Goal: Contribute content

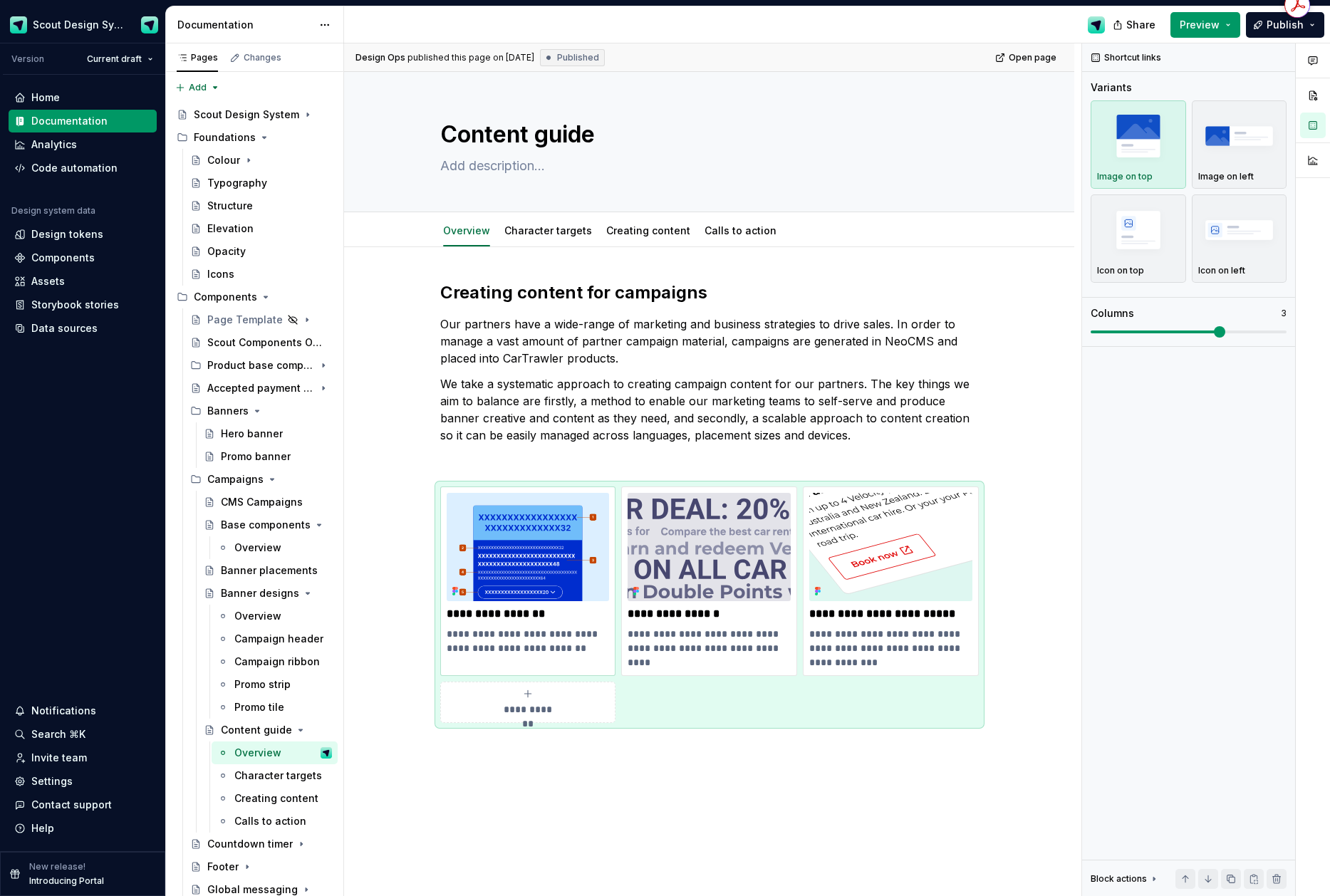
scroll to position [146, 0]
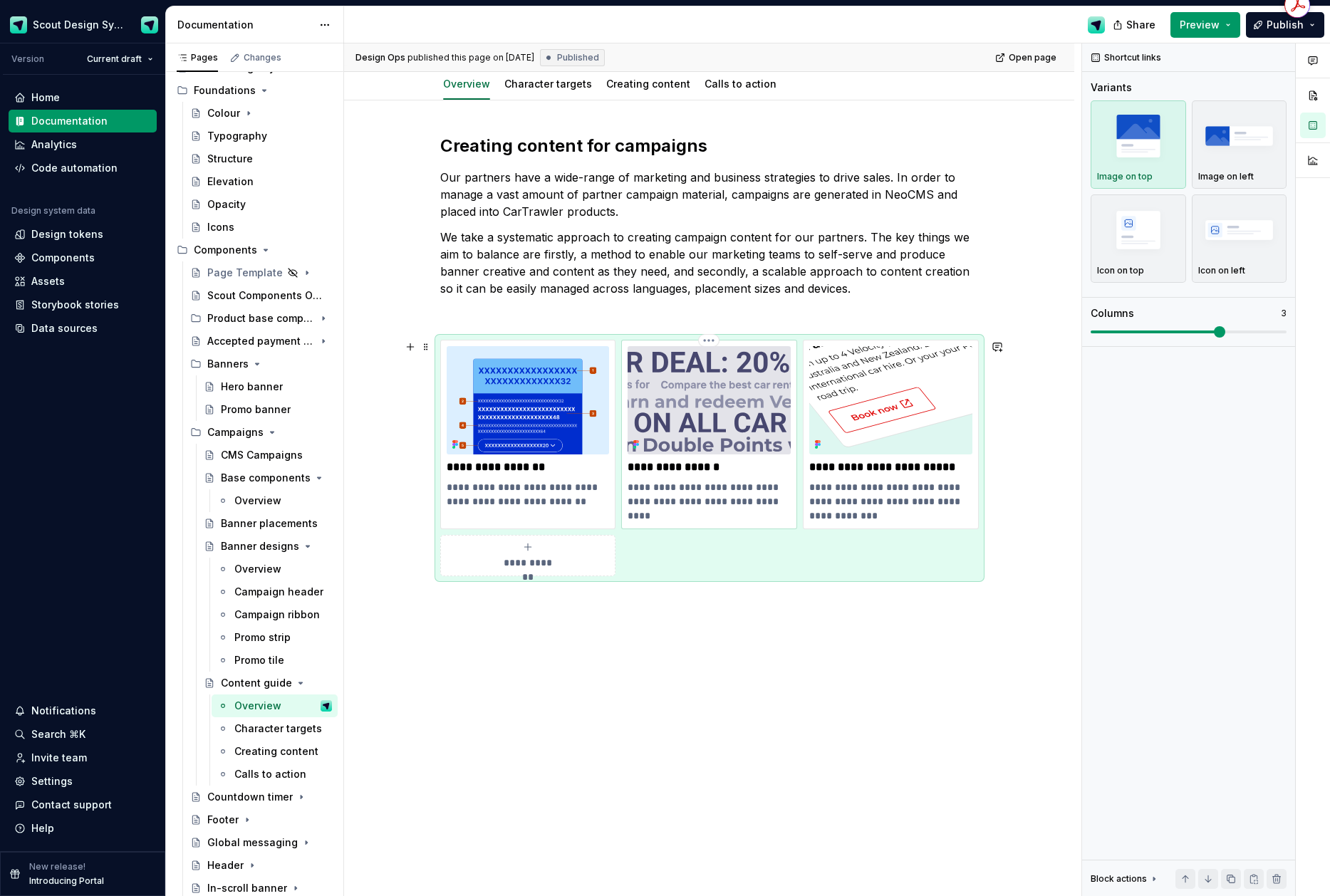
drag, startPoint x: 666, startPoint y: 476, endPoint x: 705, endPoint y: 465, distance: 40.5
click at [666, 476] on div "**********" at bounding box center [709, 428] width 163 height 162
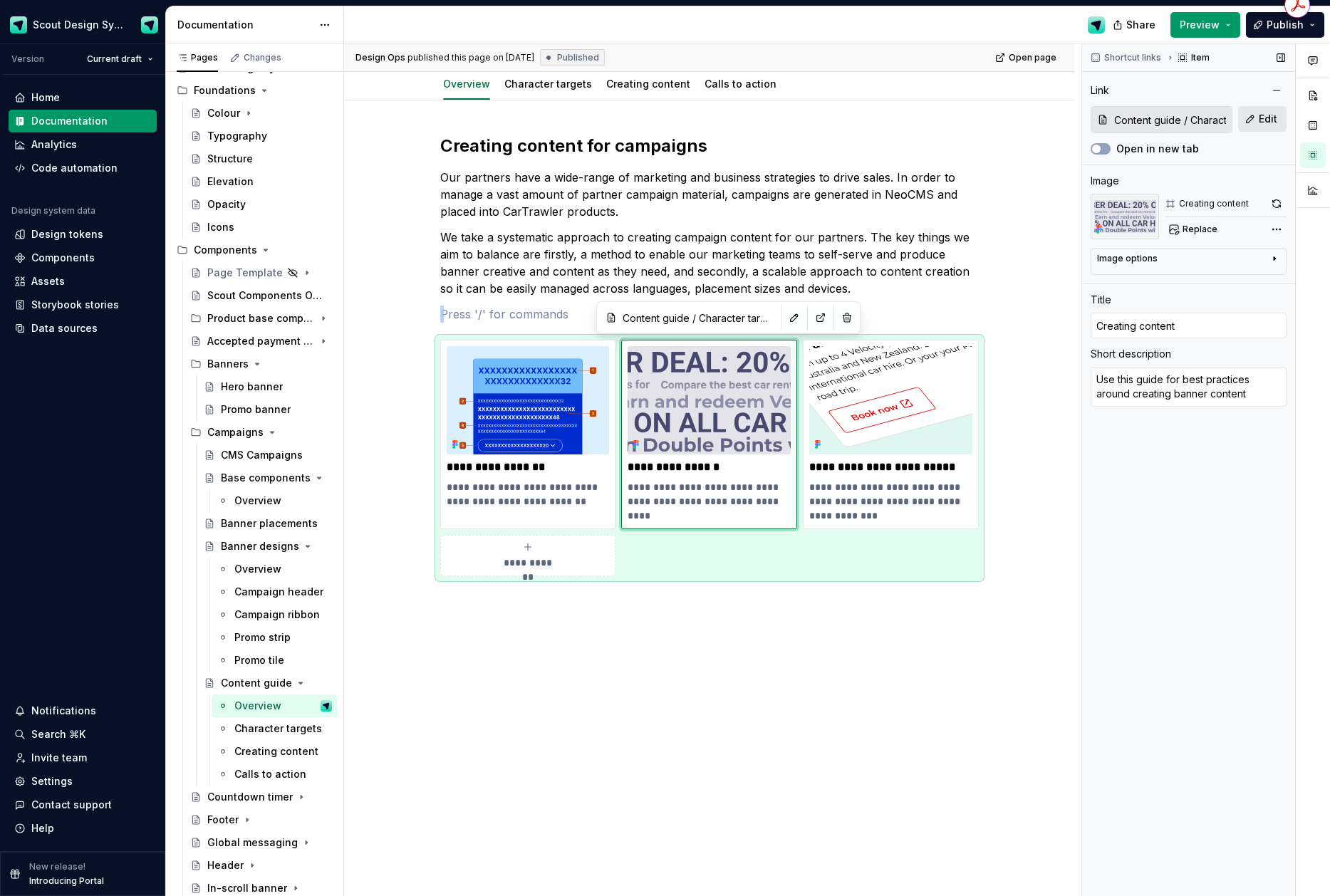
click at [1259, 120] on span "Edit" at bounding box center [1268, 119] width 18 height 15
type textarea "*"
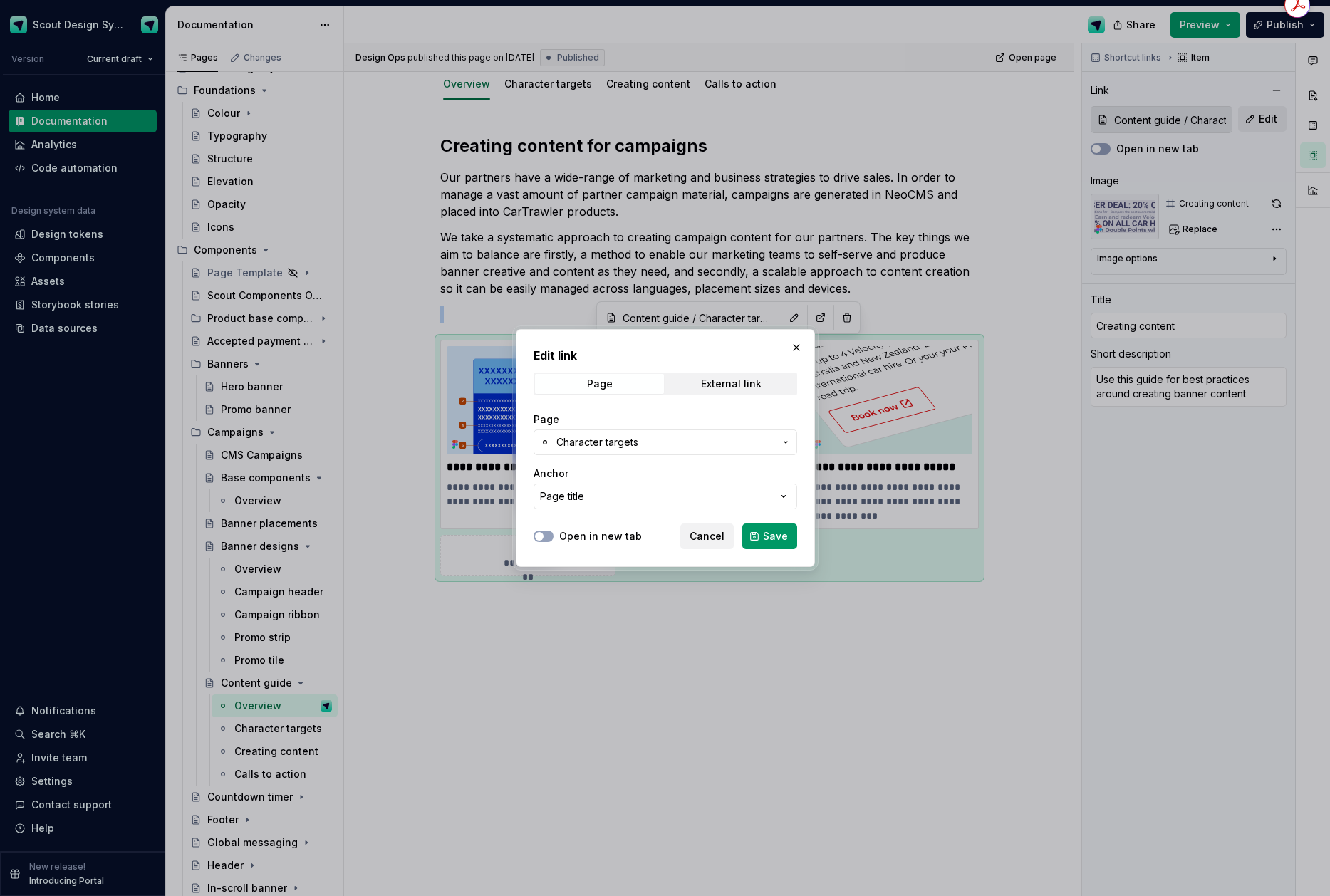
click at [670, 436] on span "Character targets" at bounding box center [665, 442] width 218 height 15
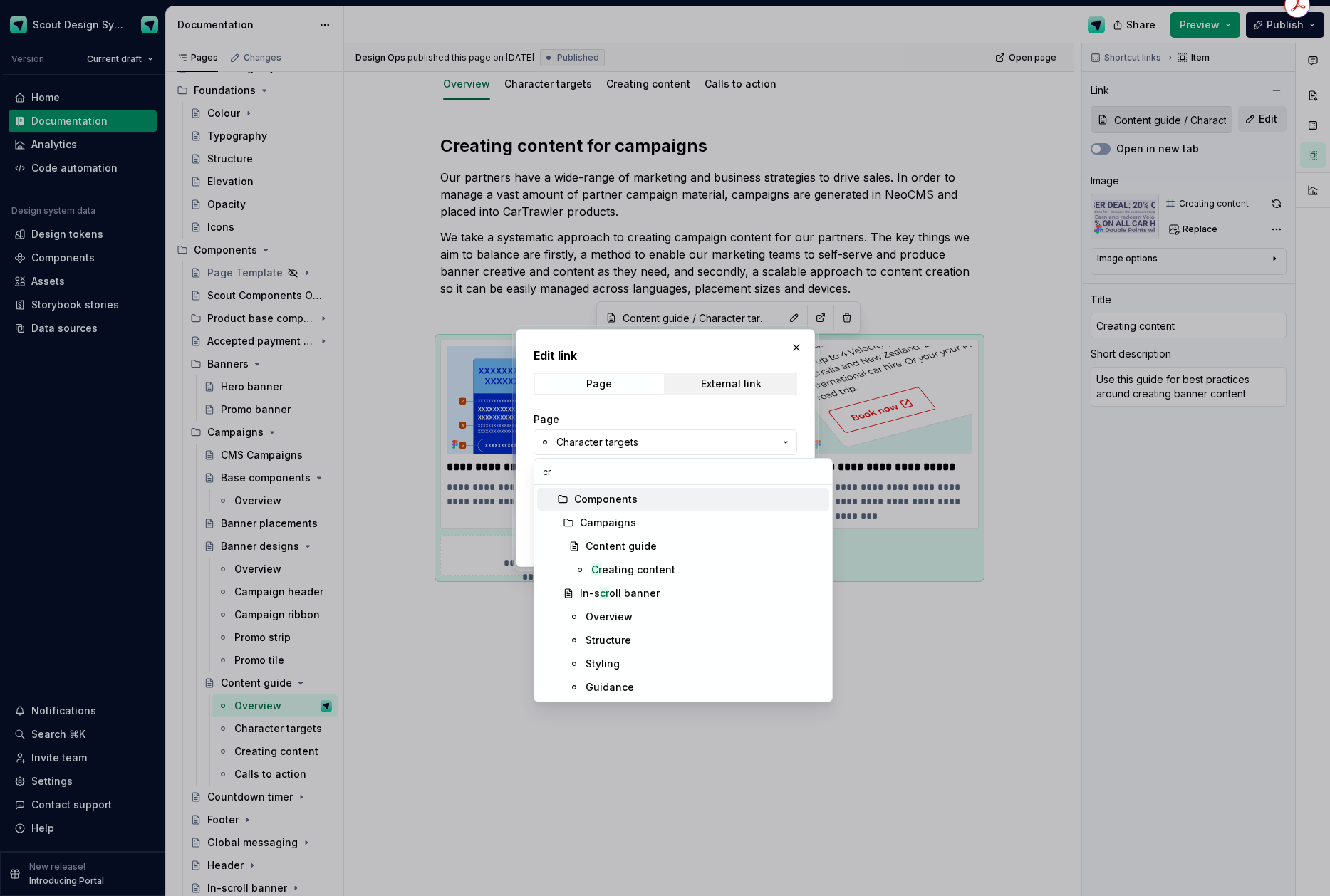
scroll to position [0, 0]
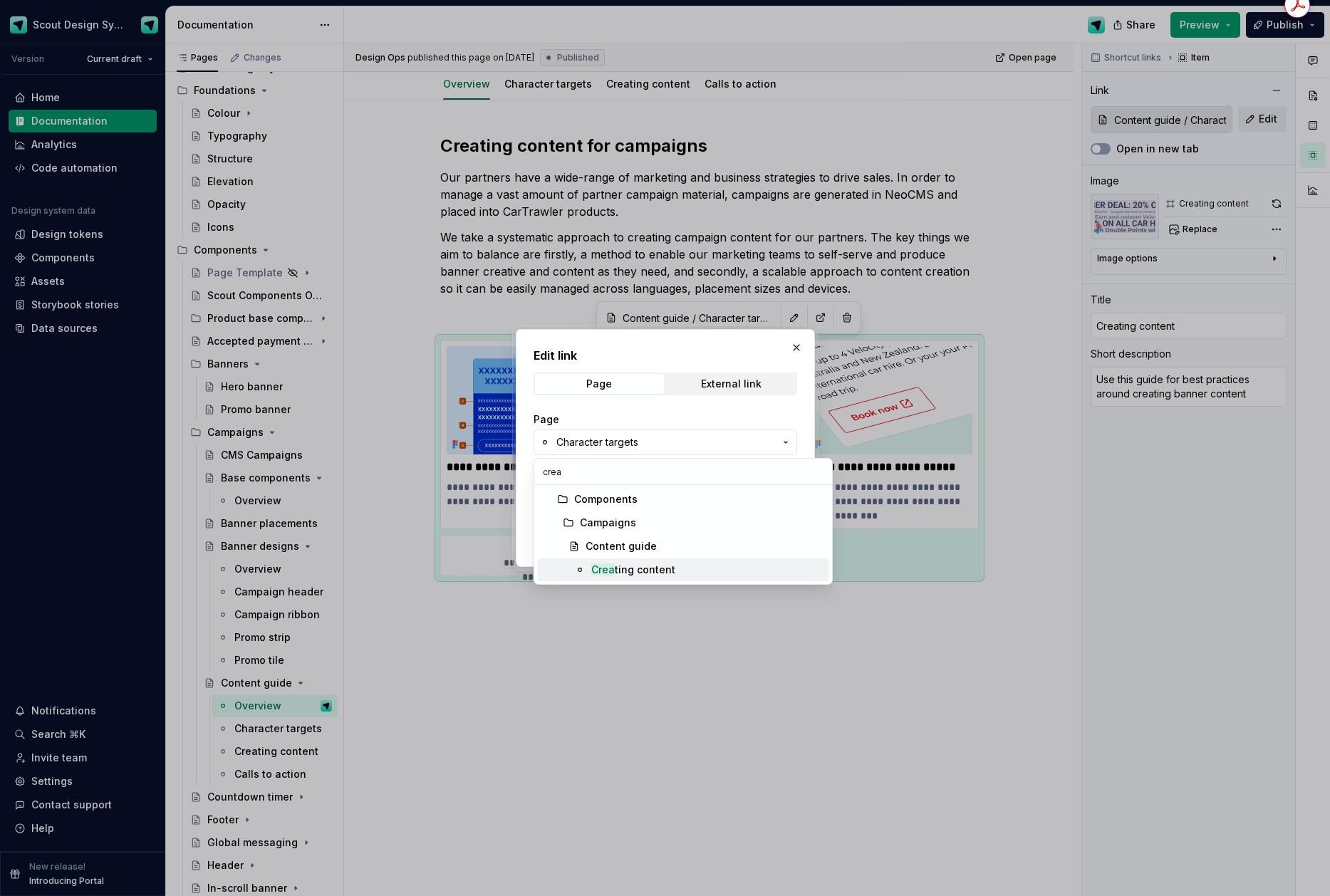
type input "crea"
click at [629, 568] on div "Crea ting content" at bounding box center [633, 569] width 84 height 15
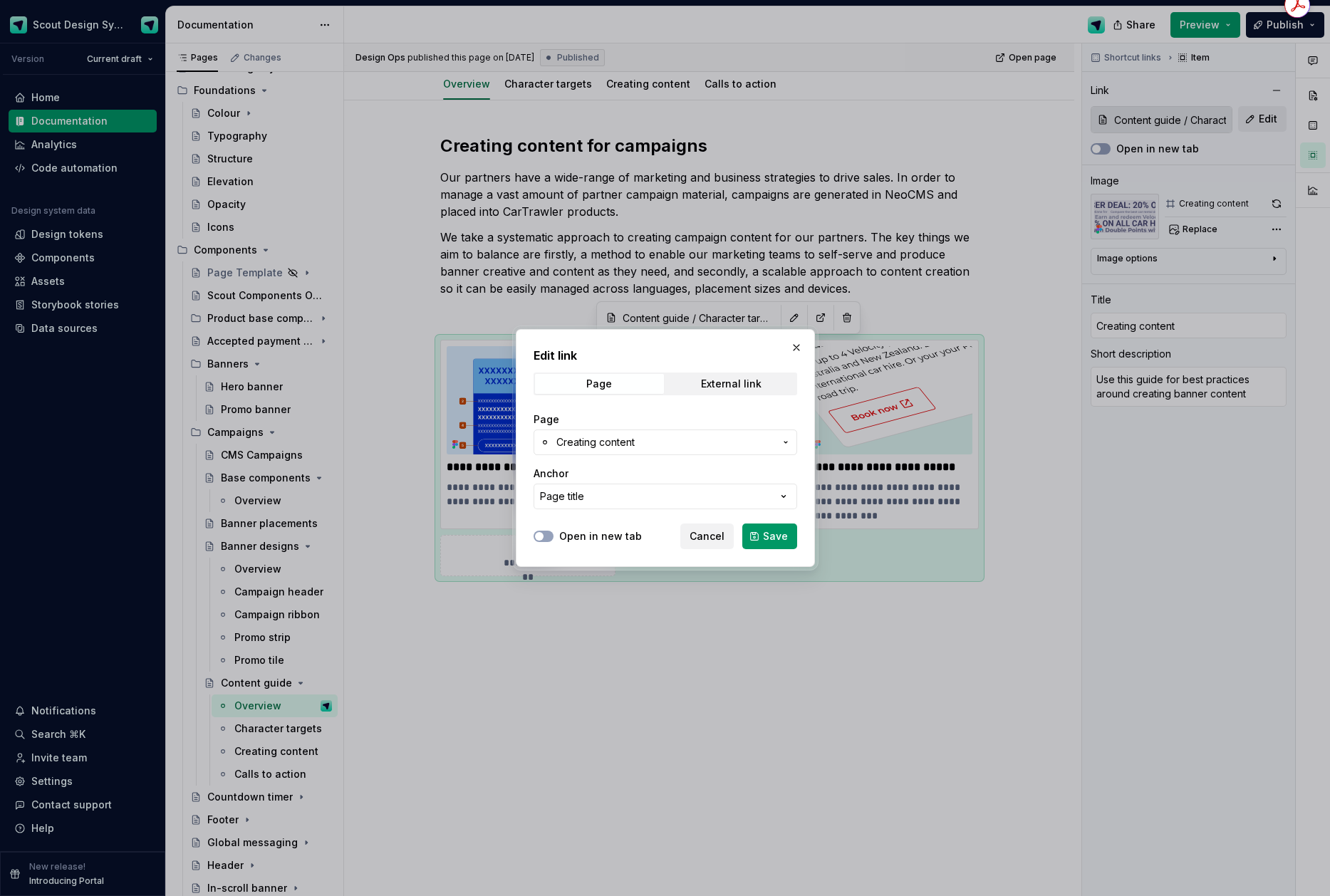
click at [774, 543] on span "Save" at bounding box center [775, 536] width 25 height 15
type textarea "*"
type input "Content guide / Creating content"
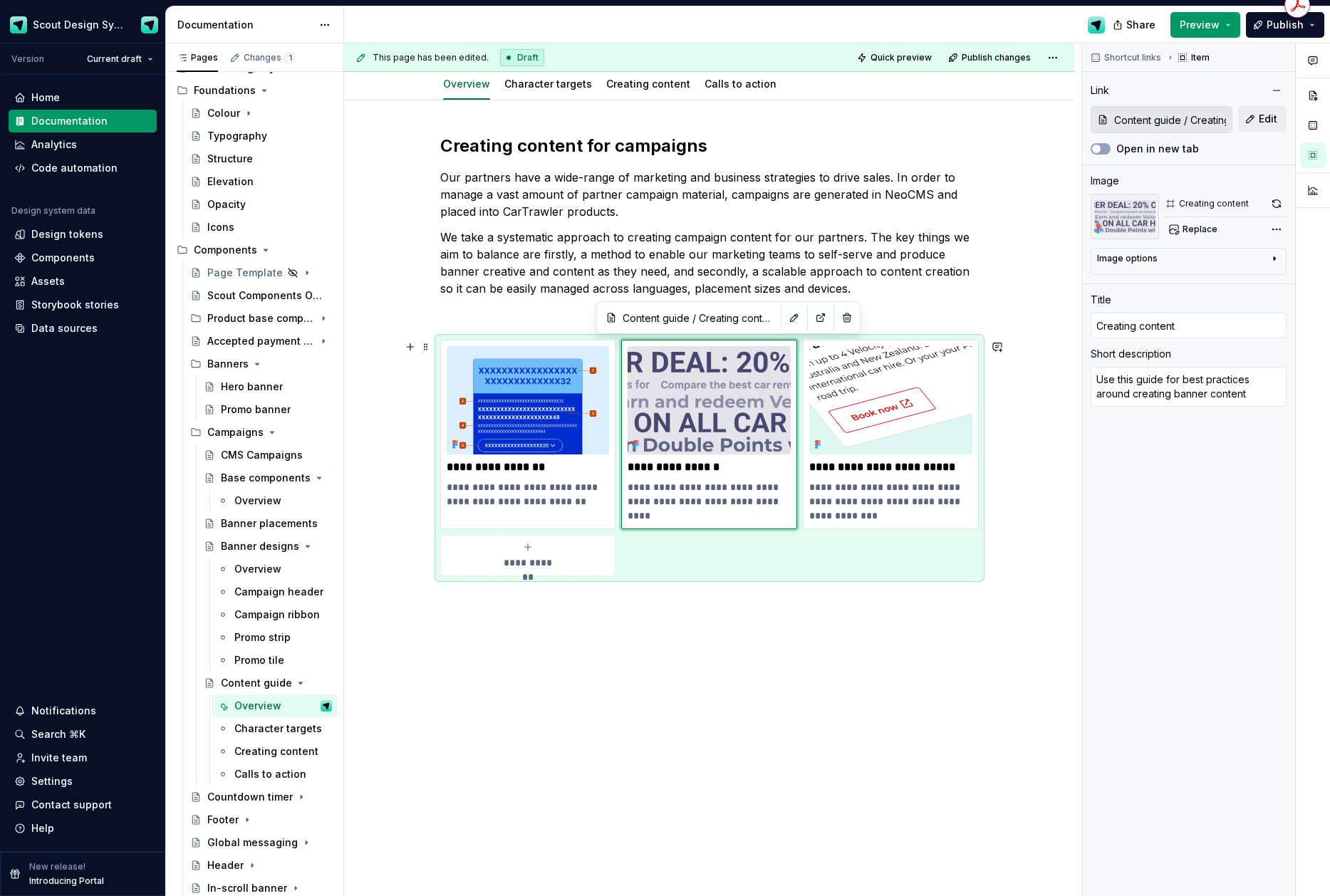
type textarea "*"
type input "Content guide / Creating content"
type textarea "*"
type input "Content guide / Character targets"
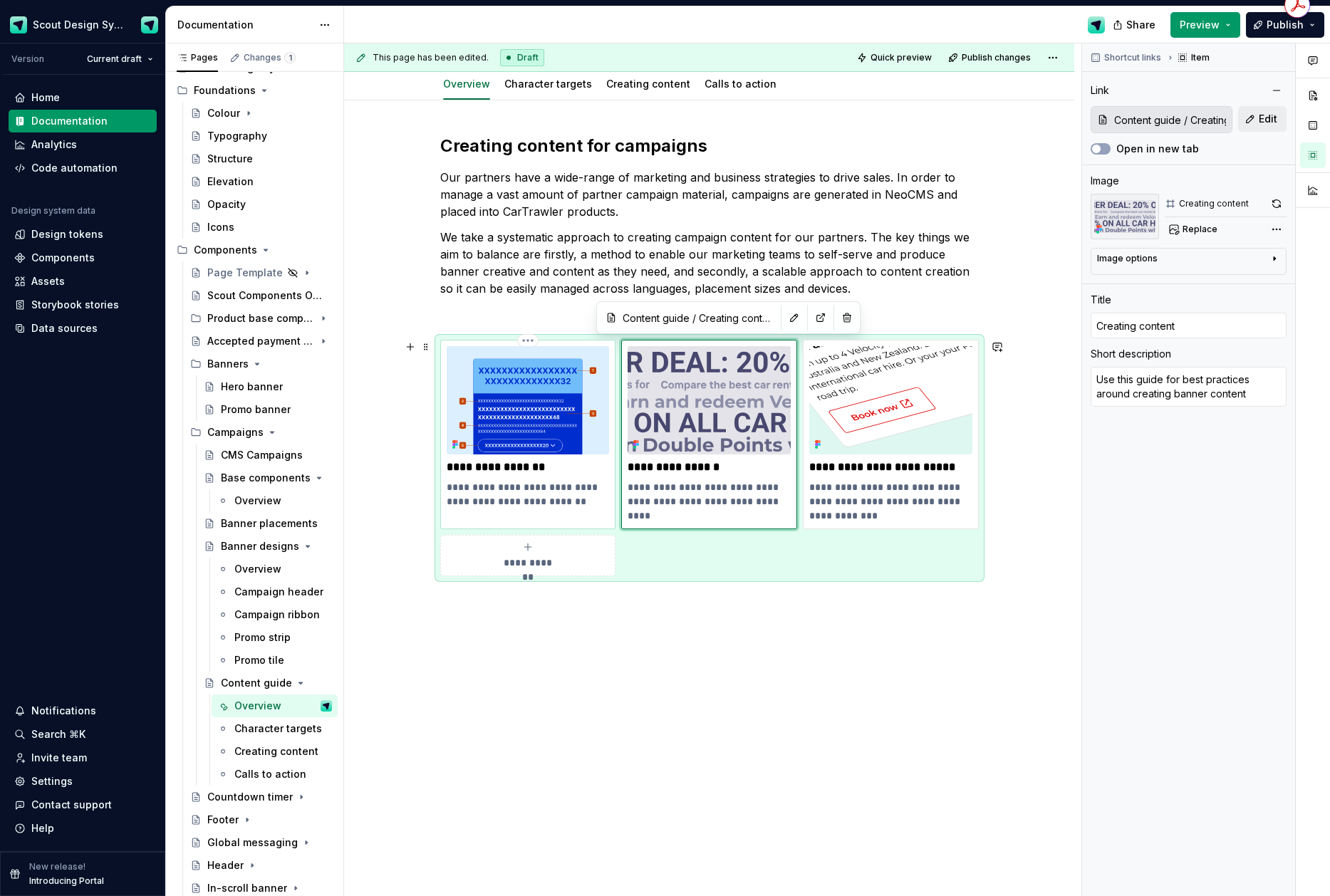
type input "Character targets"
type textarea "Help around working within the limits of campaign banners"
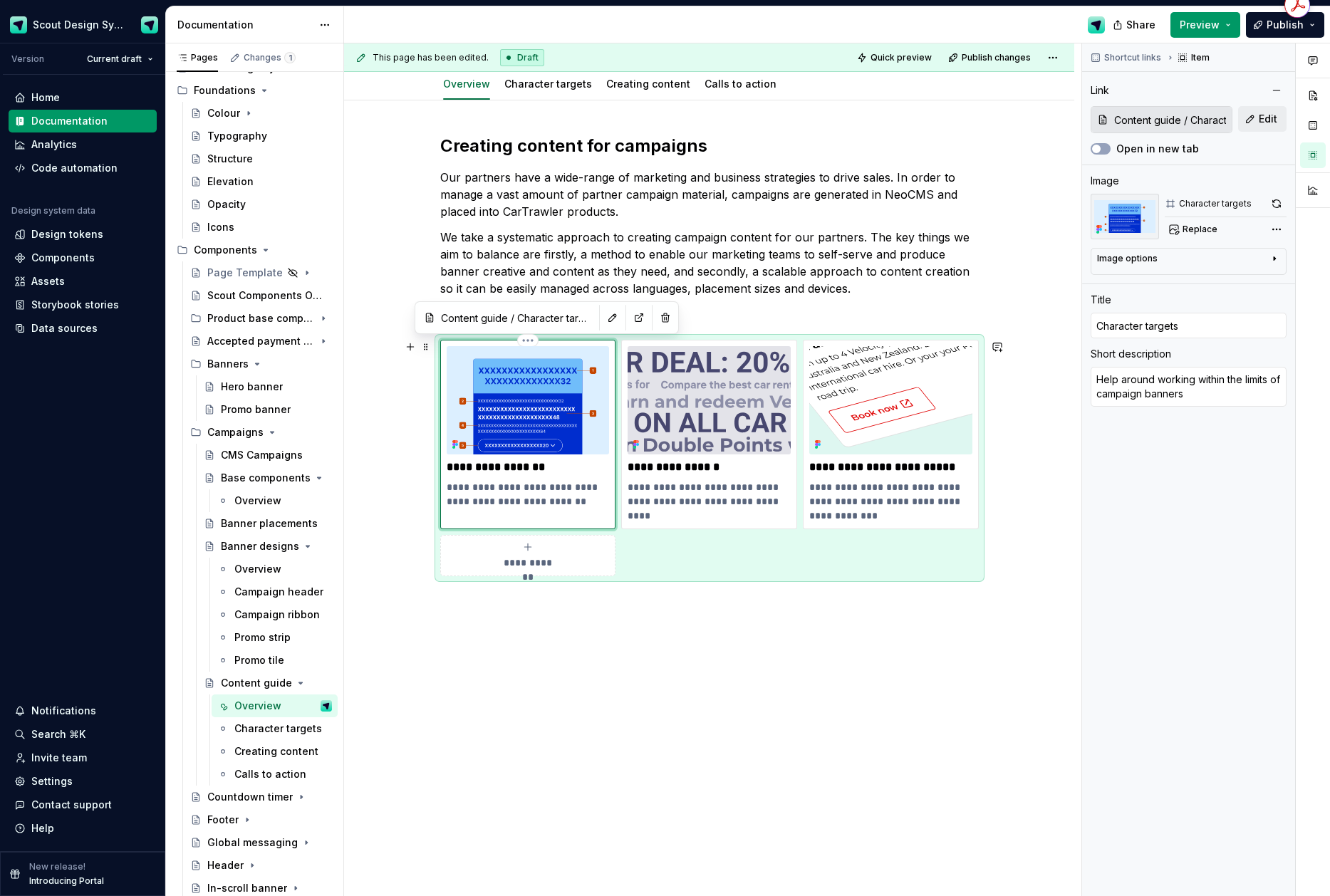
click at [506, 475] on div "**********" at bounding box center [528, 428] width 163 height 162
click at [851, 487] on p "**********" at bounding box center [891, 501] width 163 height 43
type textarea "*"
type input "Content guide / Calls to action"
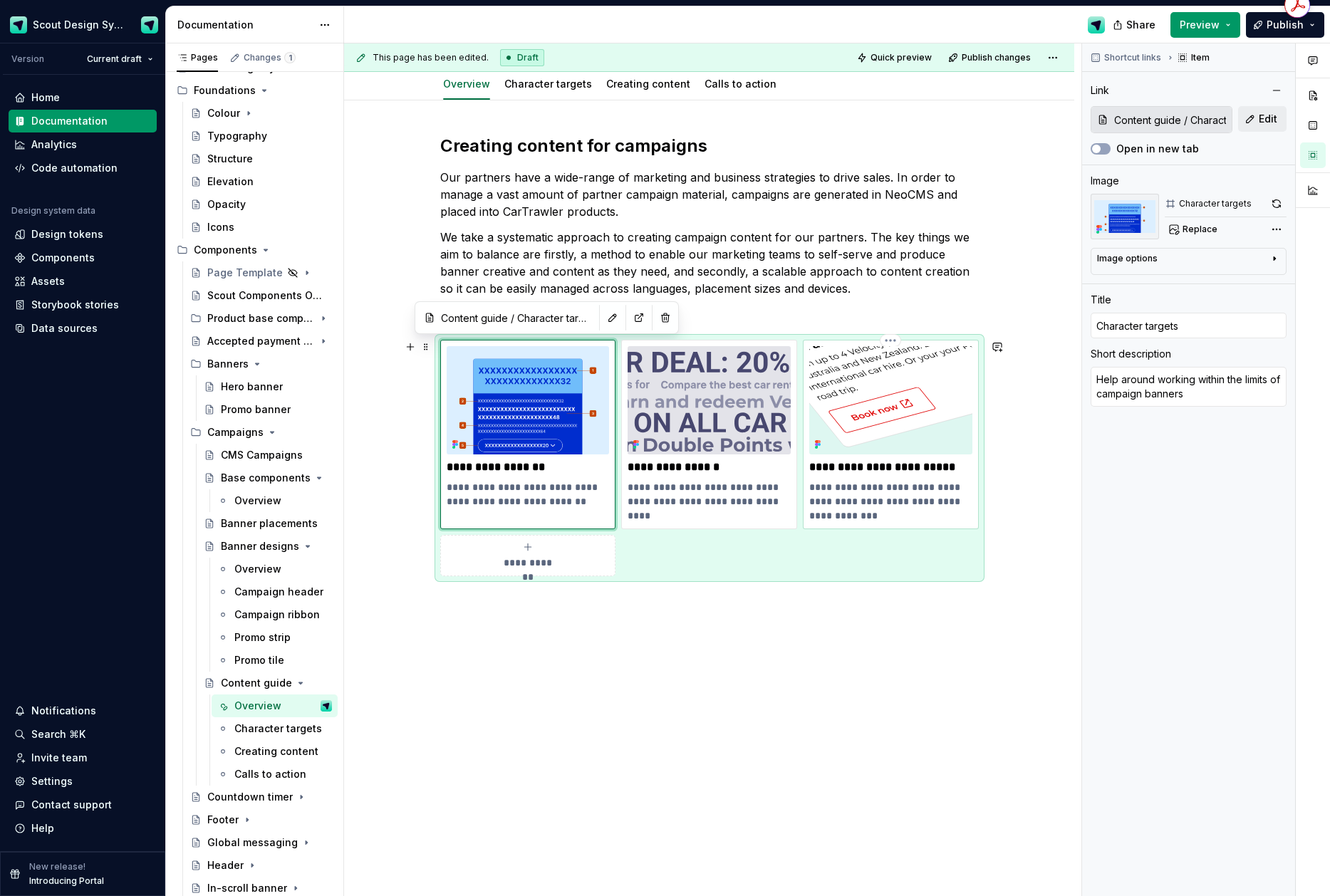
type input "Effective call-to-actions"
type textarea "Learn about the most effective methods for creating engaging user actions"
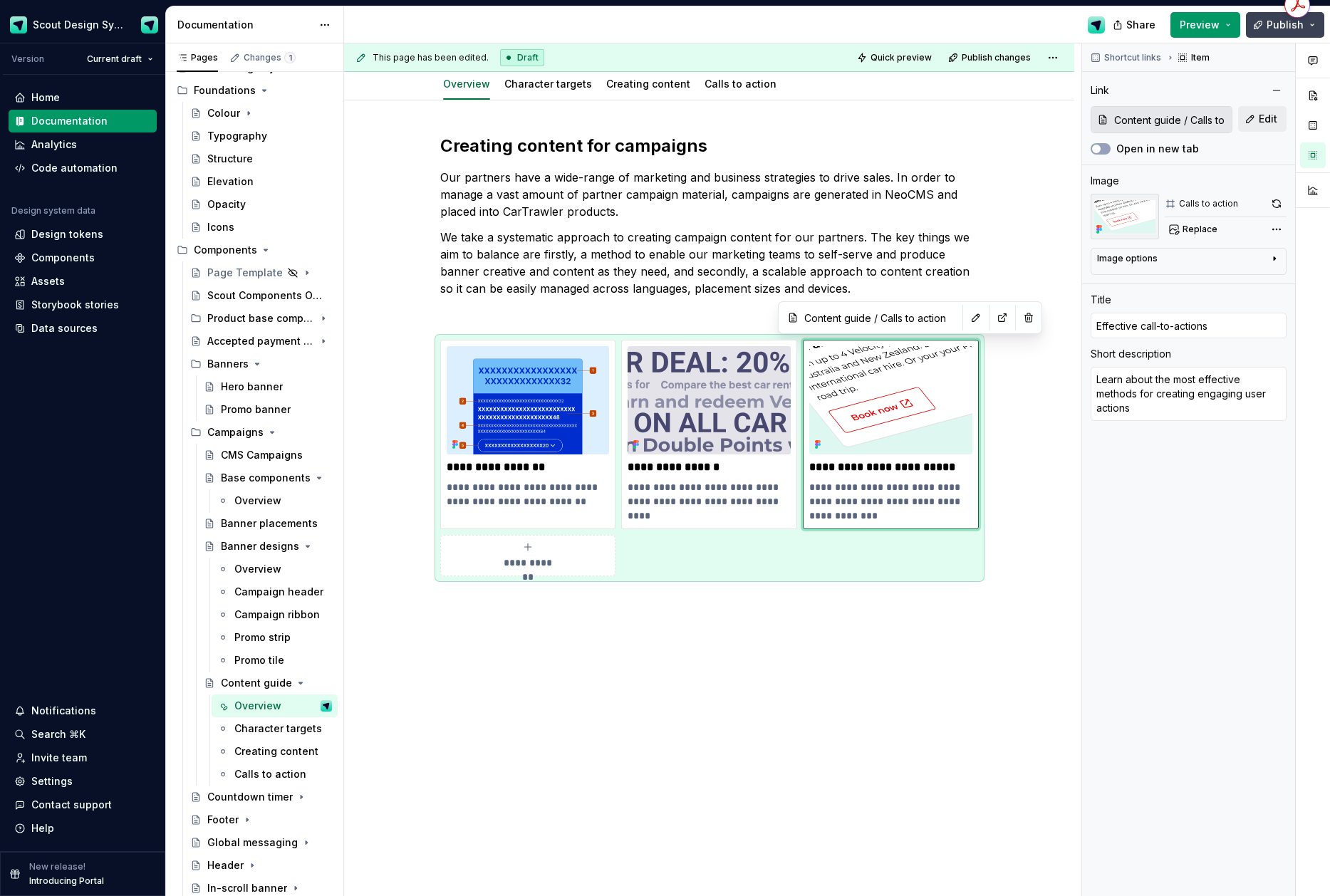
click at [1283, 28] on span "Publish" at bounding box center [1285, 25] width 37 height 15
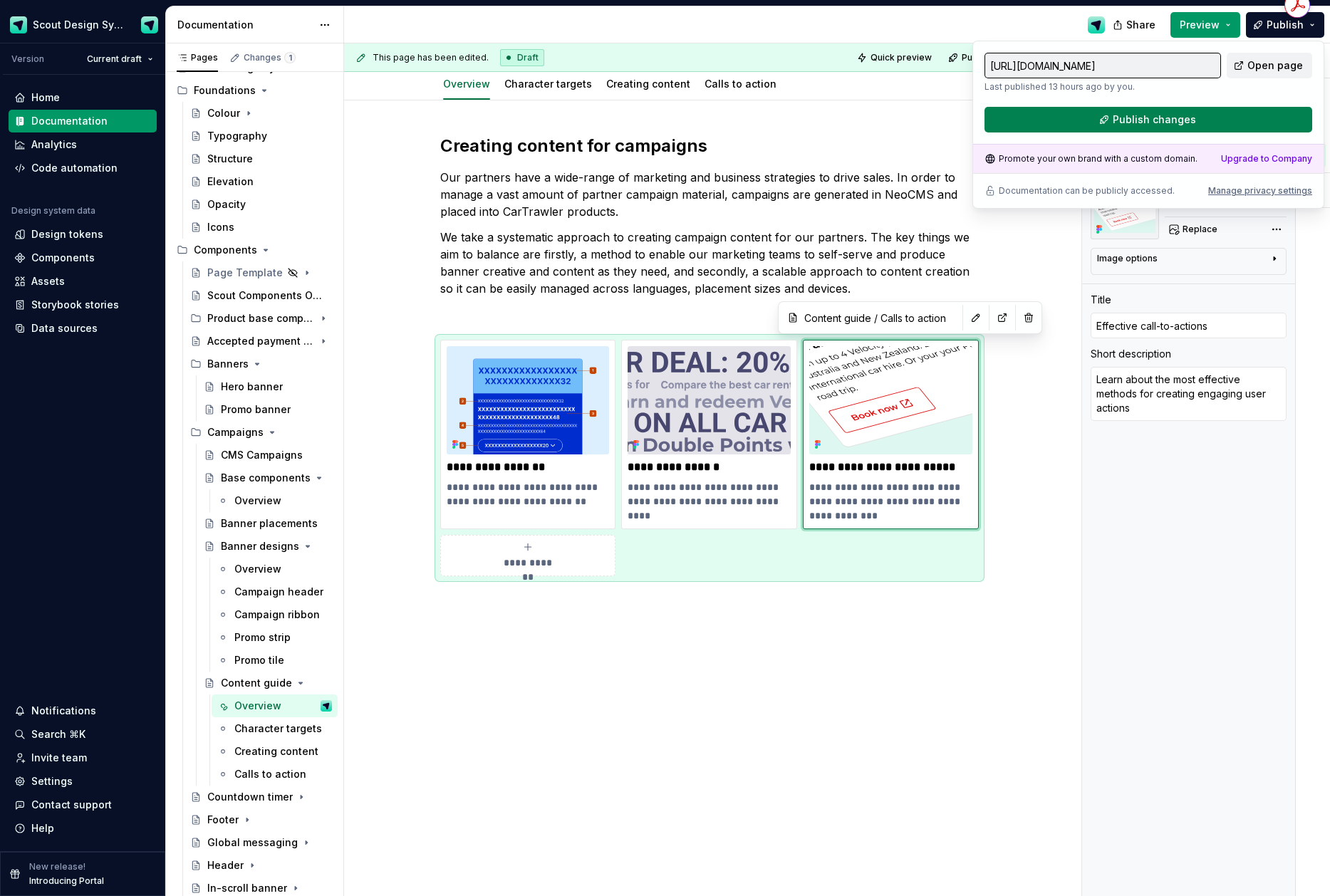
click at [1129, 126] on span "Publish changes" at bounding box center [1154, 120] width 84 height 15
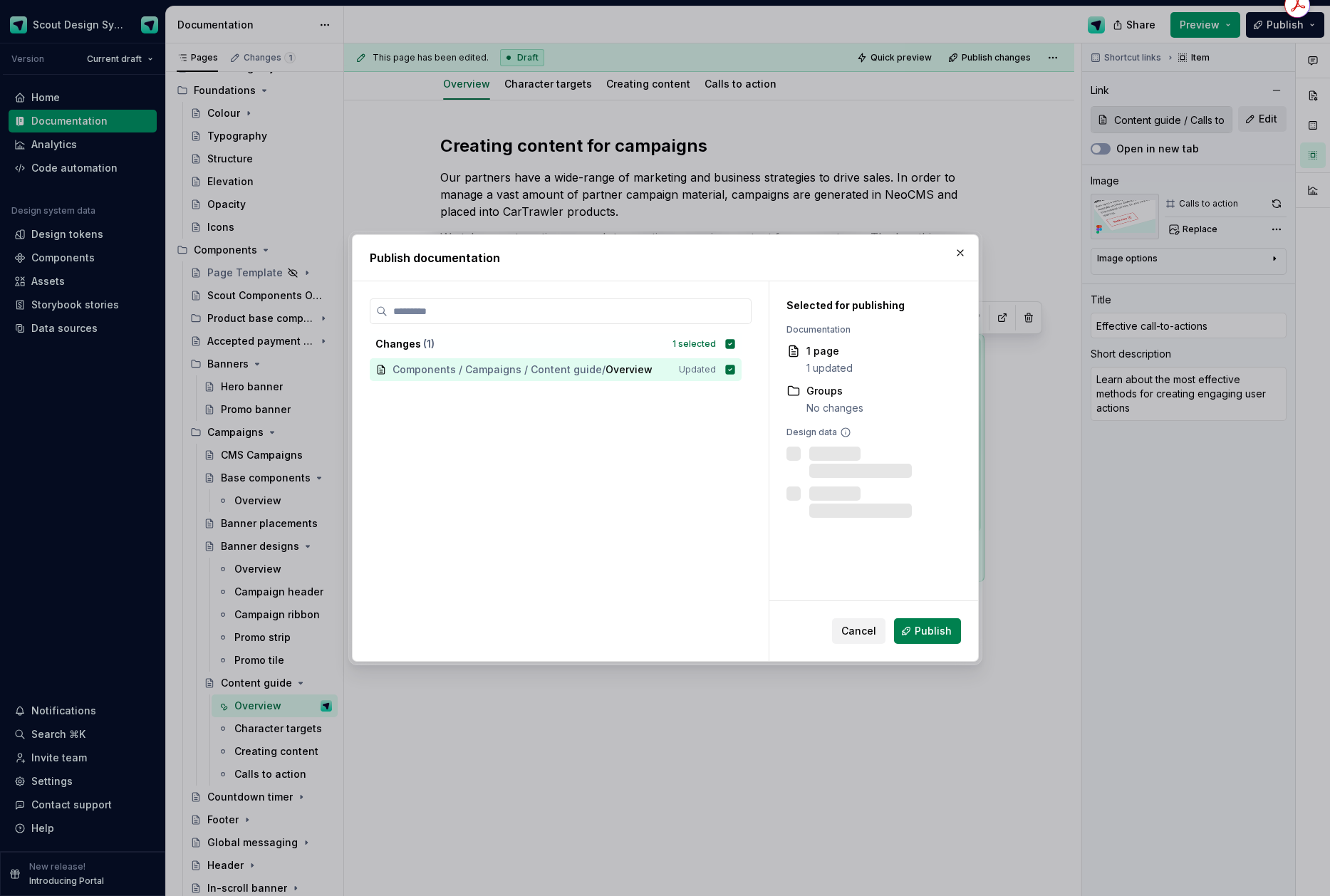
click at [918, 635] on span "Publish" at bounding box center [933, 631] width 37 height 15
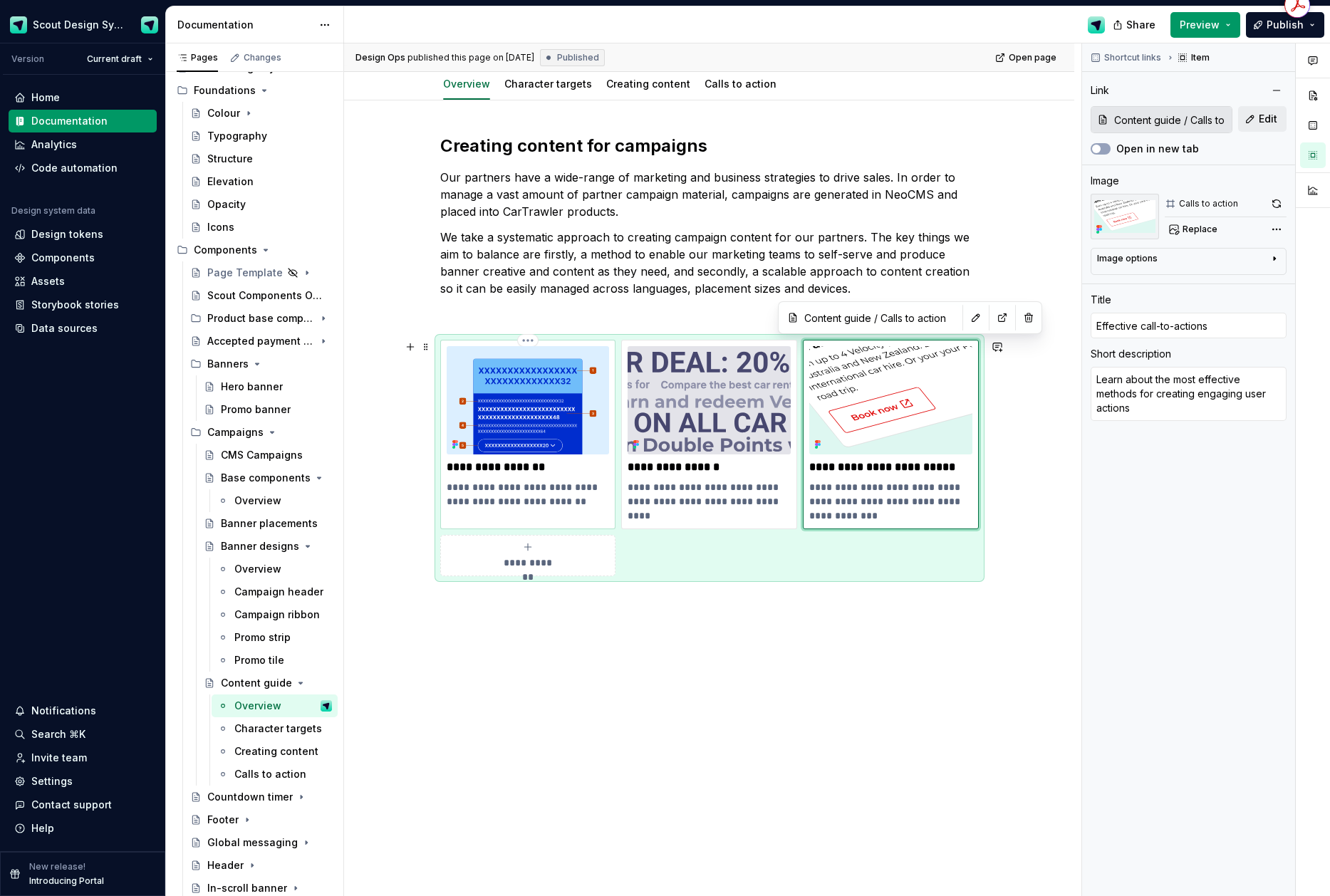
click at [552, 384] on img at bounding box center [528, 400] width 163 height 108
type textarea "*"
type input "Content guide / Character targets"
type input "Character targets"
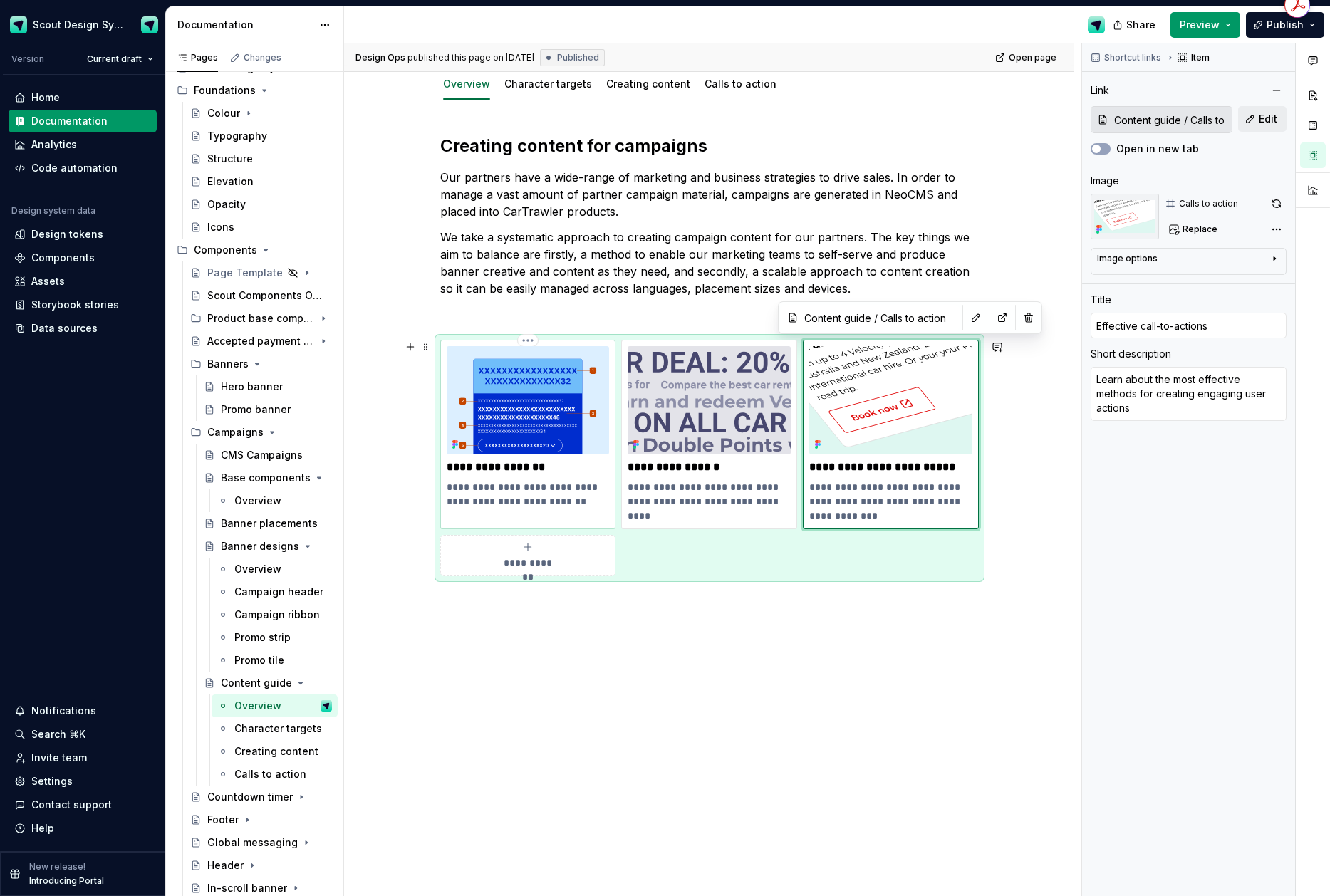
type textarea "Help around working within the limits of campaign banners"
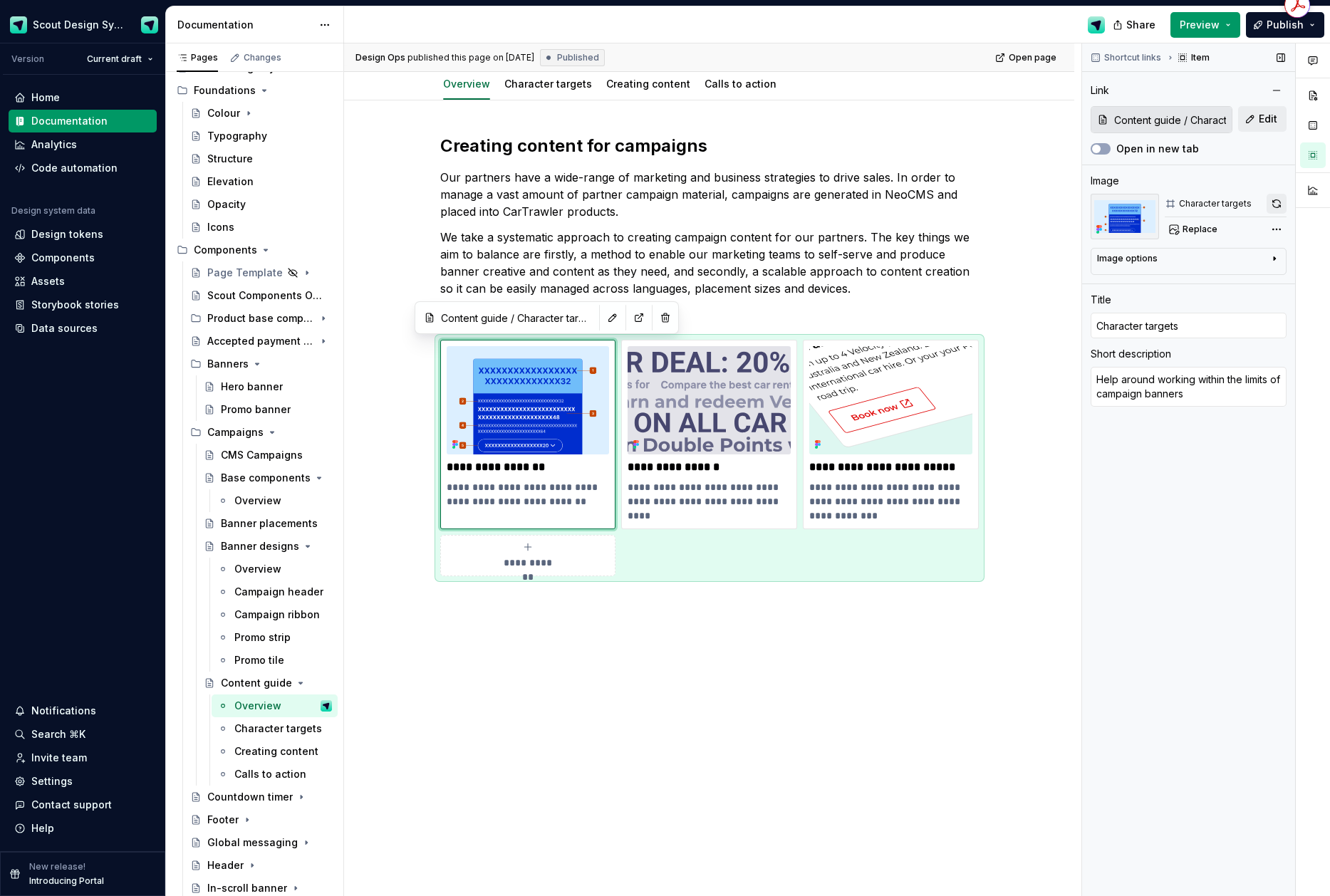
click at [1270, 206] on button "button" at bounding box center [1276, 204] width 20 height 20
click at [694, 398] on img at bounding box center [709, 400] width 163 height 108
type textarea "*"
type input "Content guide / Creating content"
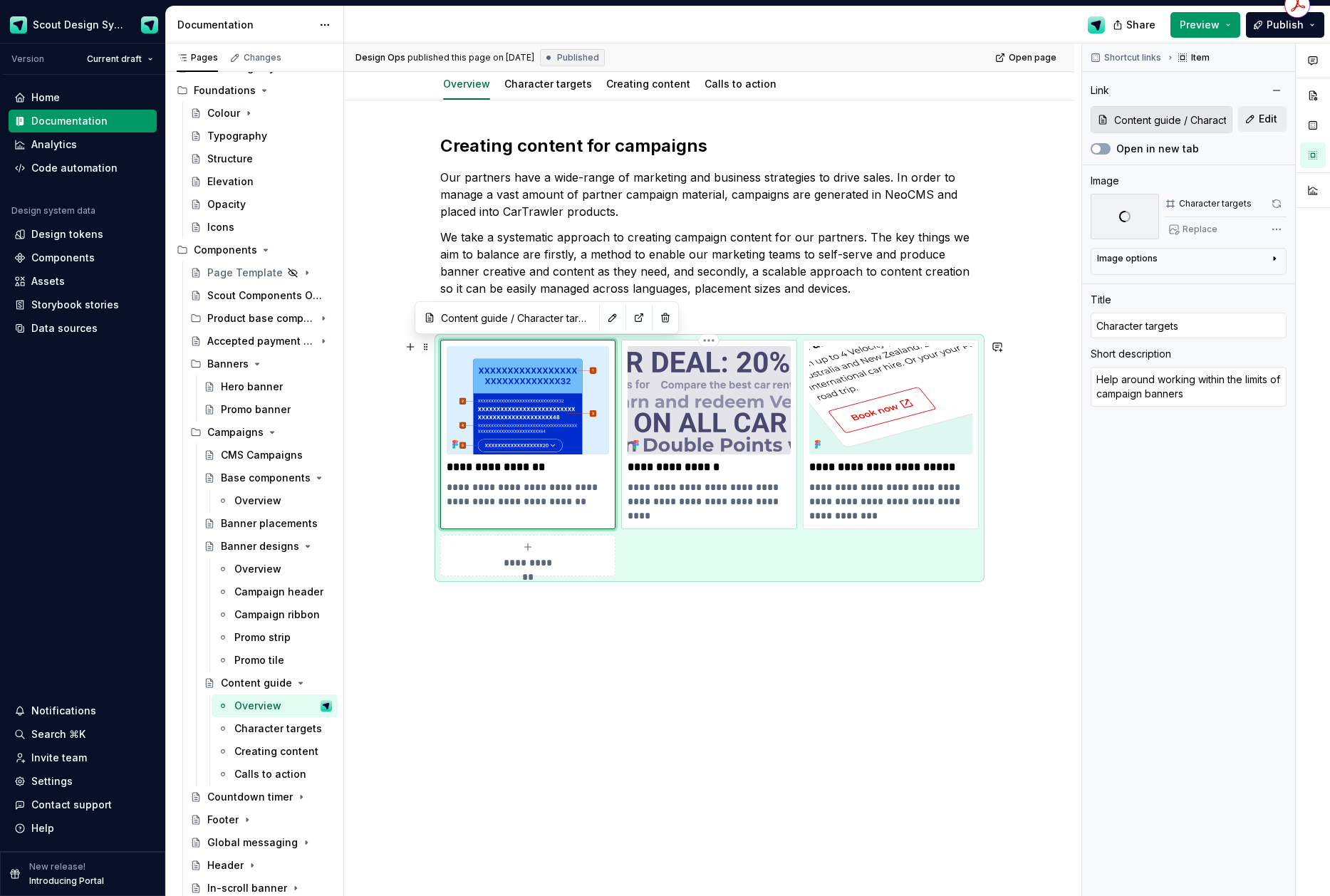
type input "Creating content"
type textarea "Use this guide for best practices around creating banner content"
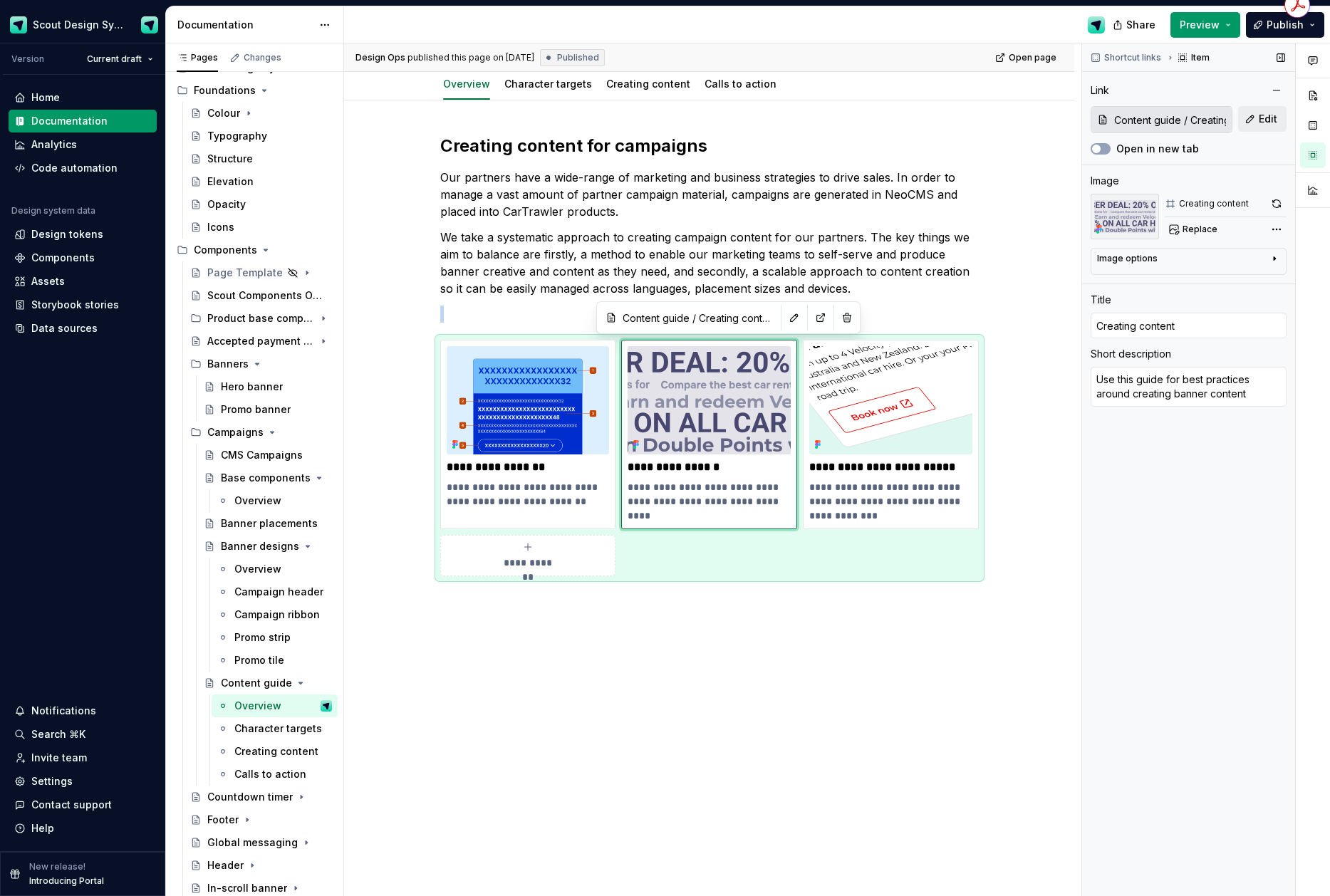
drag, startPoint x: 1275, startPoint y: 205, endPoint x: 1194, endPoint y: 264, distance: 100.2
click at [1275, 205] on button "button" at bounding box center [1276, 204] width 20 height 20
click at [769, 654] on div "**********" at bounding box center [709, 498] width 731 height 796
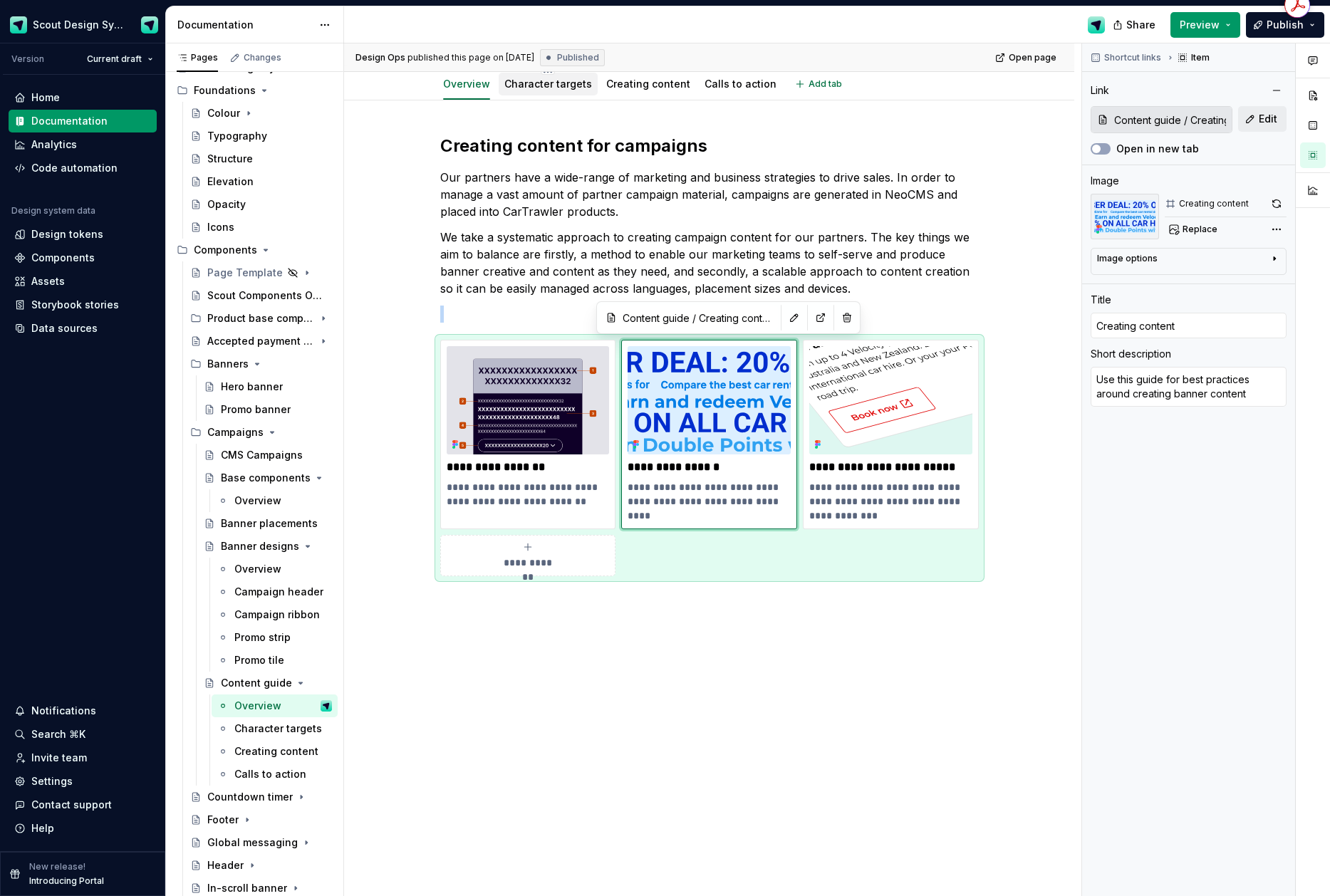
click at [561, 86] on link "Character targets" at bounding box center [548, 84] width 87 height 12
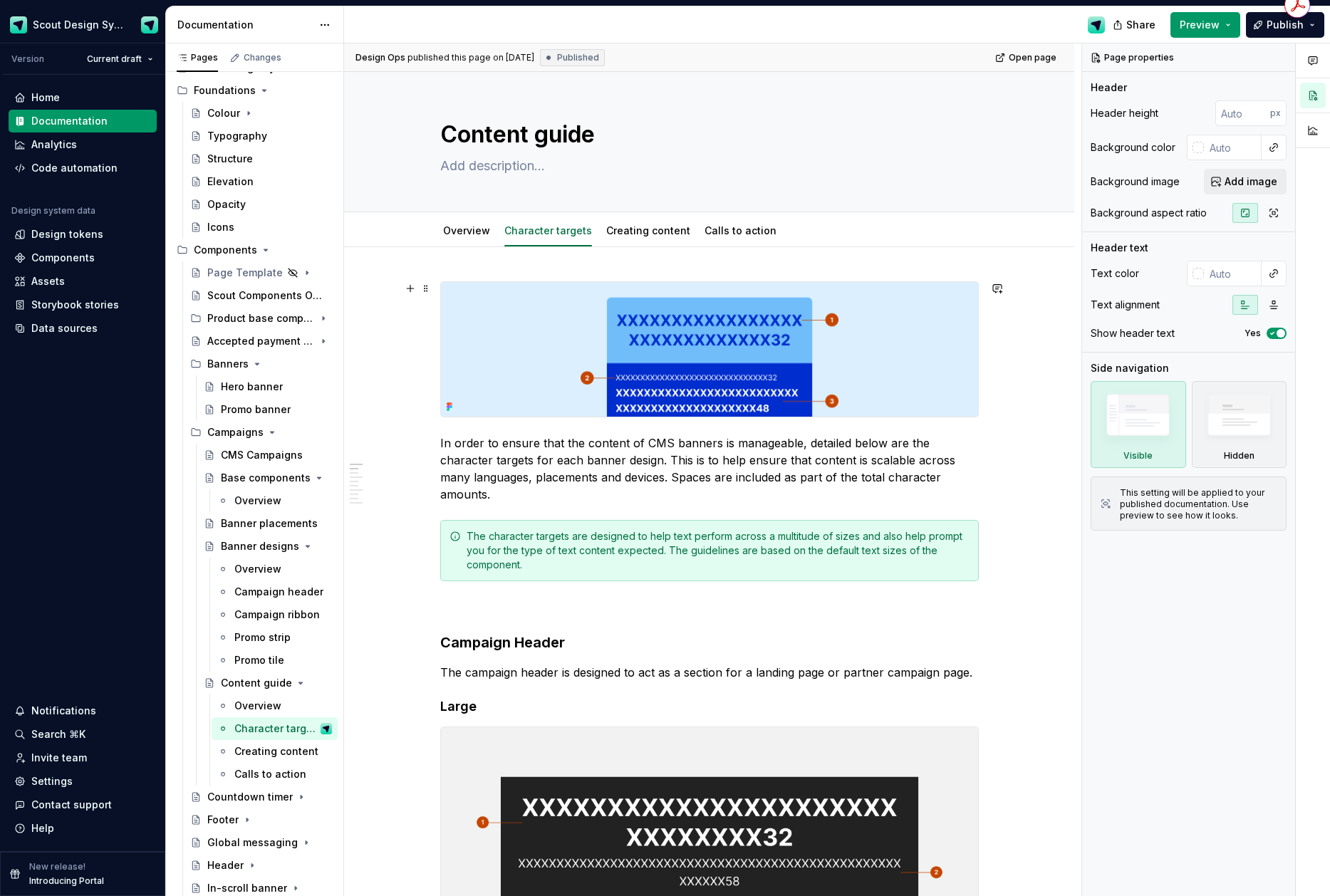
click at [568, 332] on img at bounding box center [709, 350] width 537 height 135
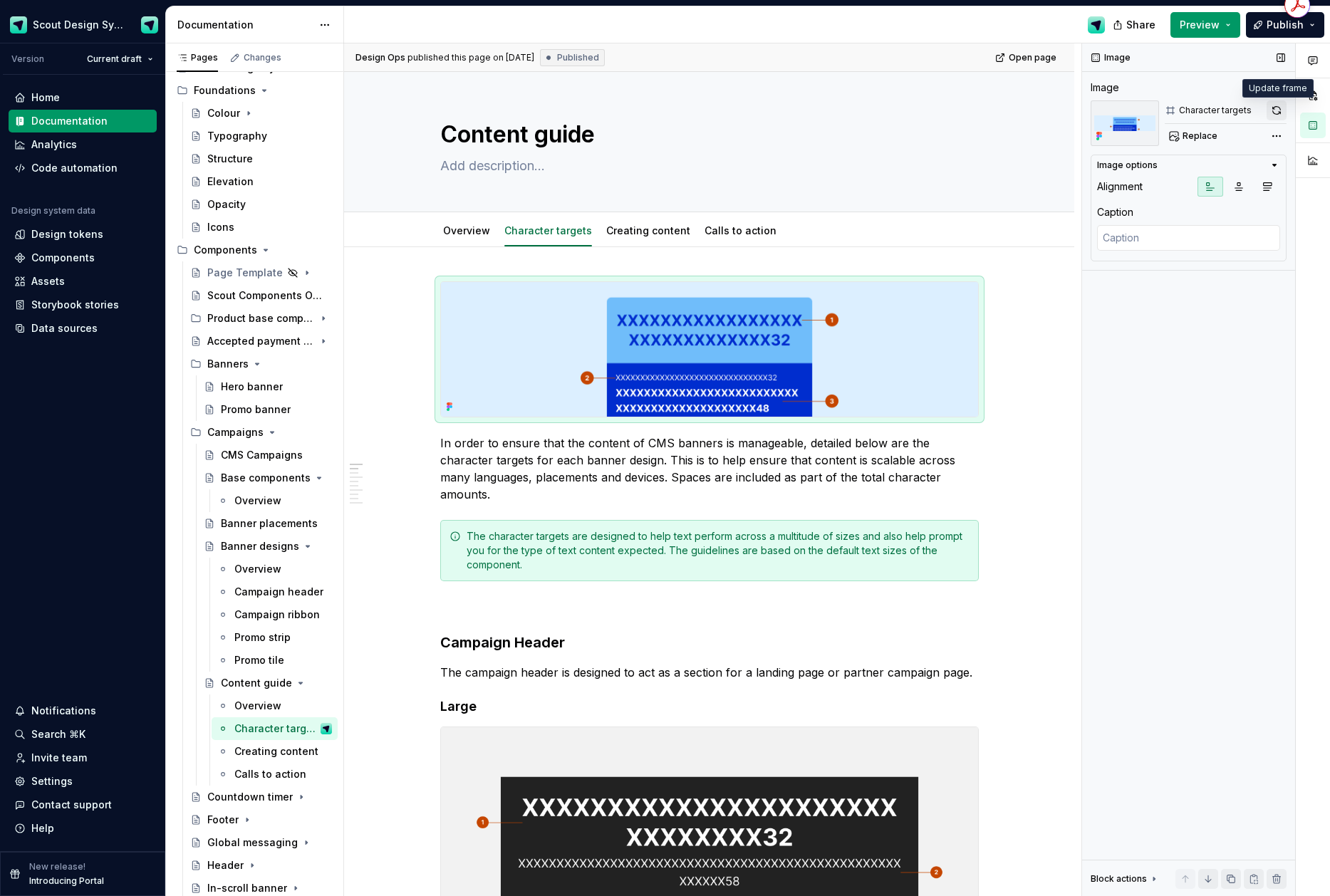
click at [1279, 106] on button "button" at bounding box center [1276, 110] width 20 height 20
click at [654, 230] on link "Creating content" at bounding box center [649, 231] width 84 height 12
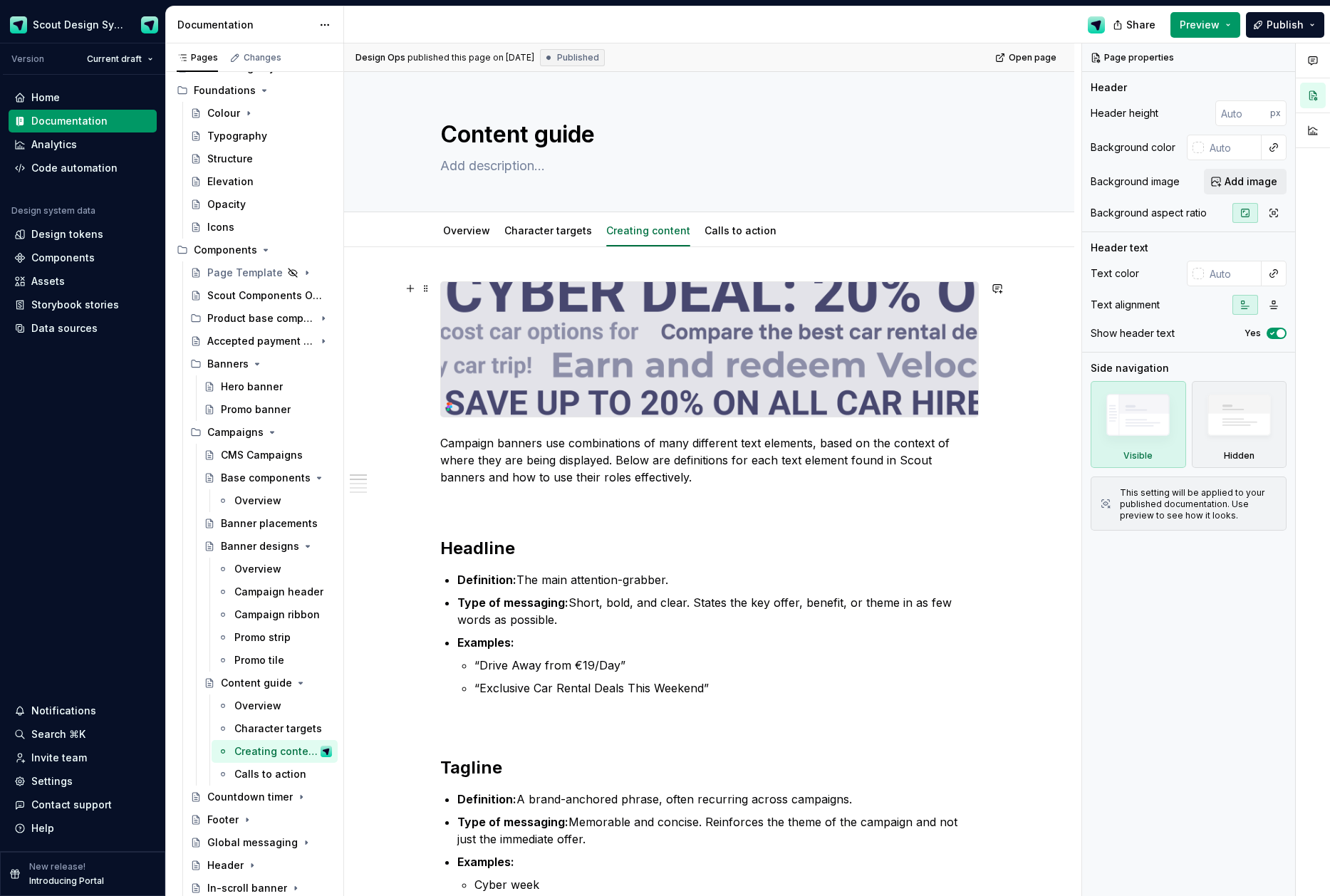
drag, startPoint x: 695, startPoint y: 330, endPoint x: 774, endPoint y: 317, distance: 80.1
click at [695, 330] on img at bounding box center [709, 350] width 537 height 135
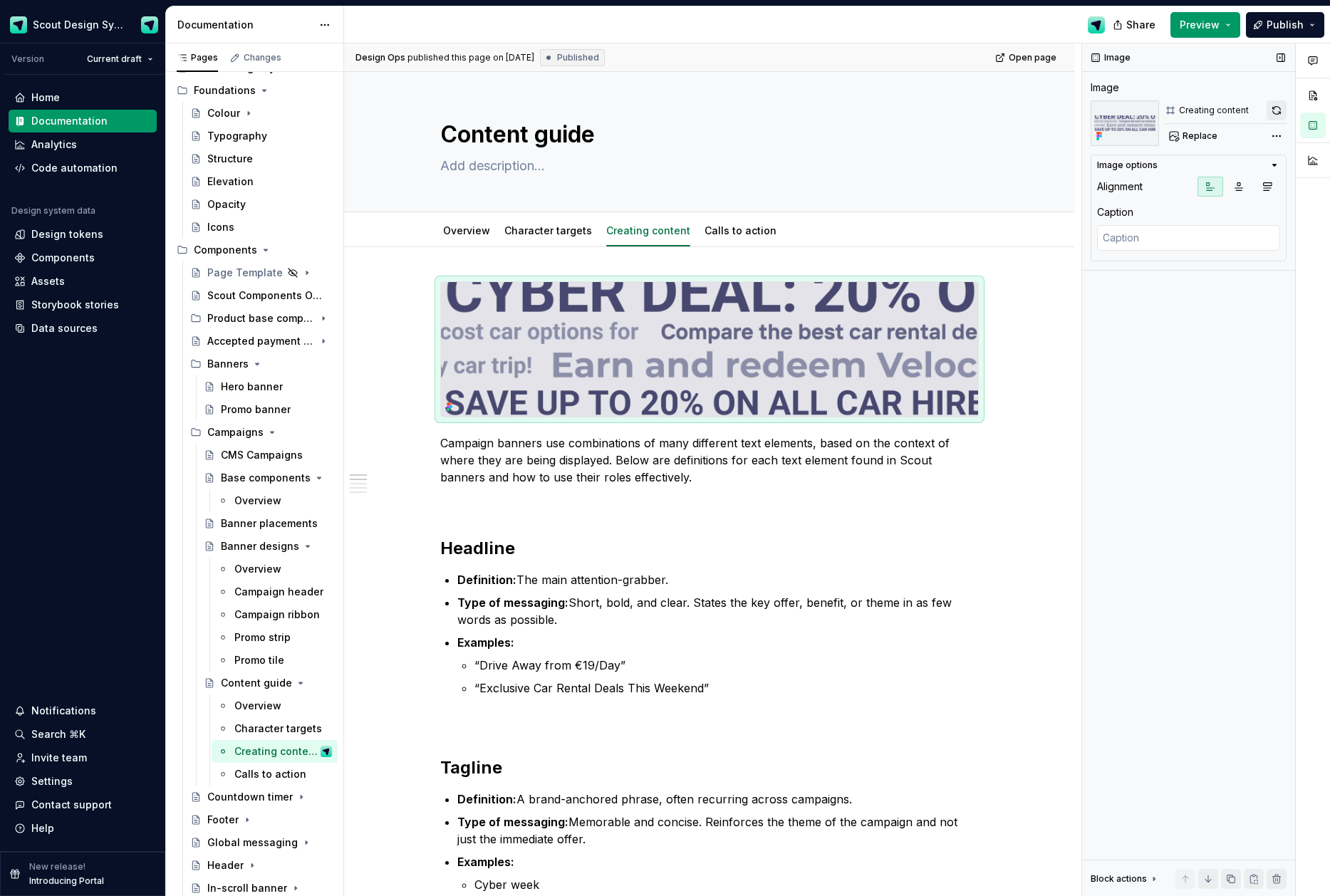
click at [1271, 108] on button "button" at bounding box center [1276, 110] width 20 height 20
click at [737, 231] on link "Calls to action" at bounding box center [741, 231] width 72 height 12
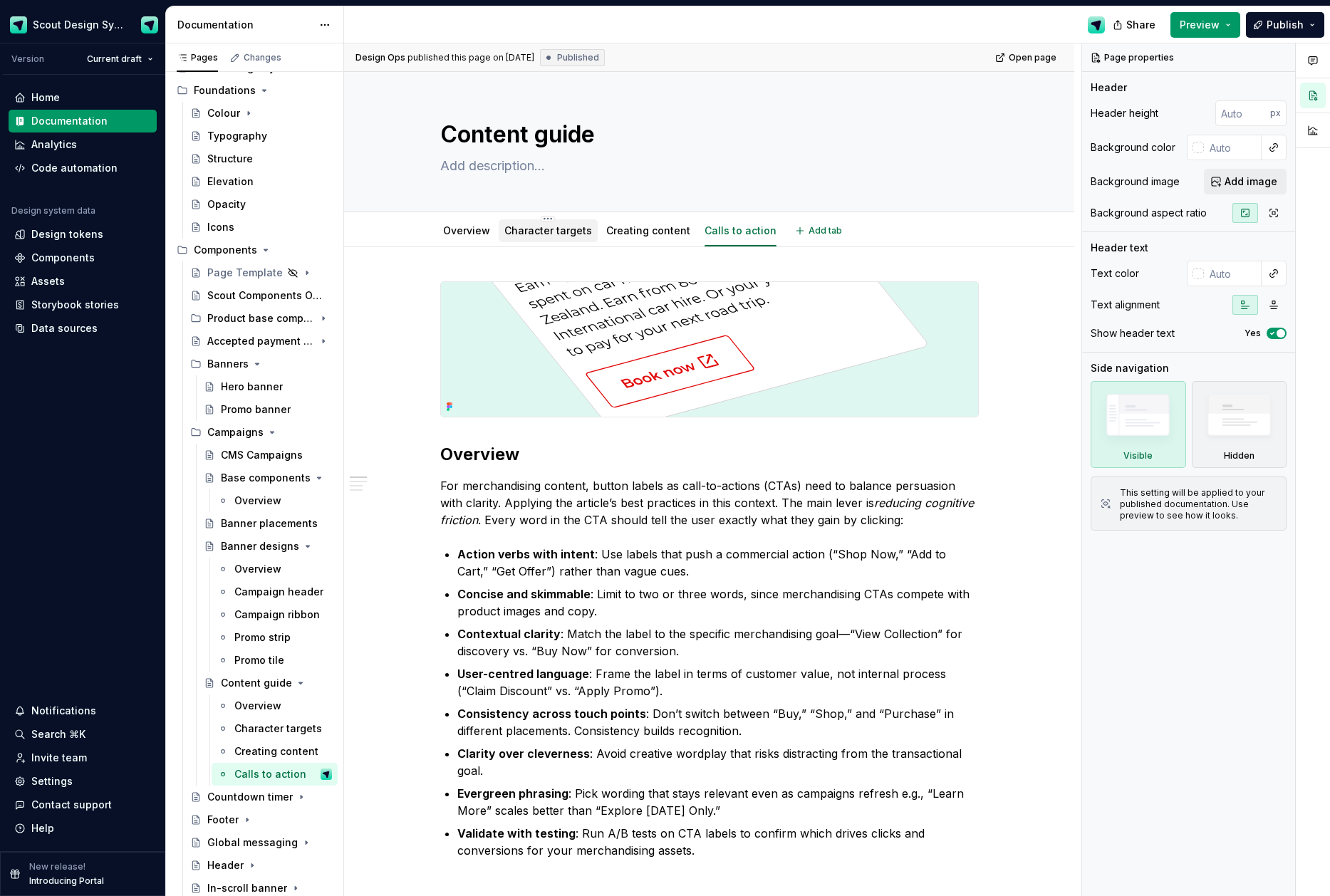
click at [571, 233] on link "Character targets" at bounding box center [548, 231] width 87 height 12
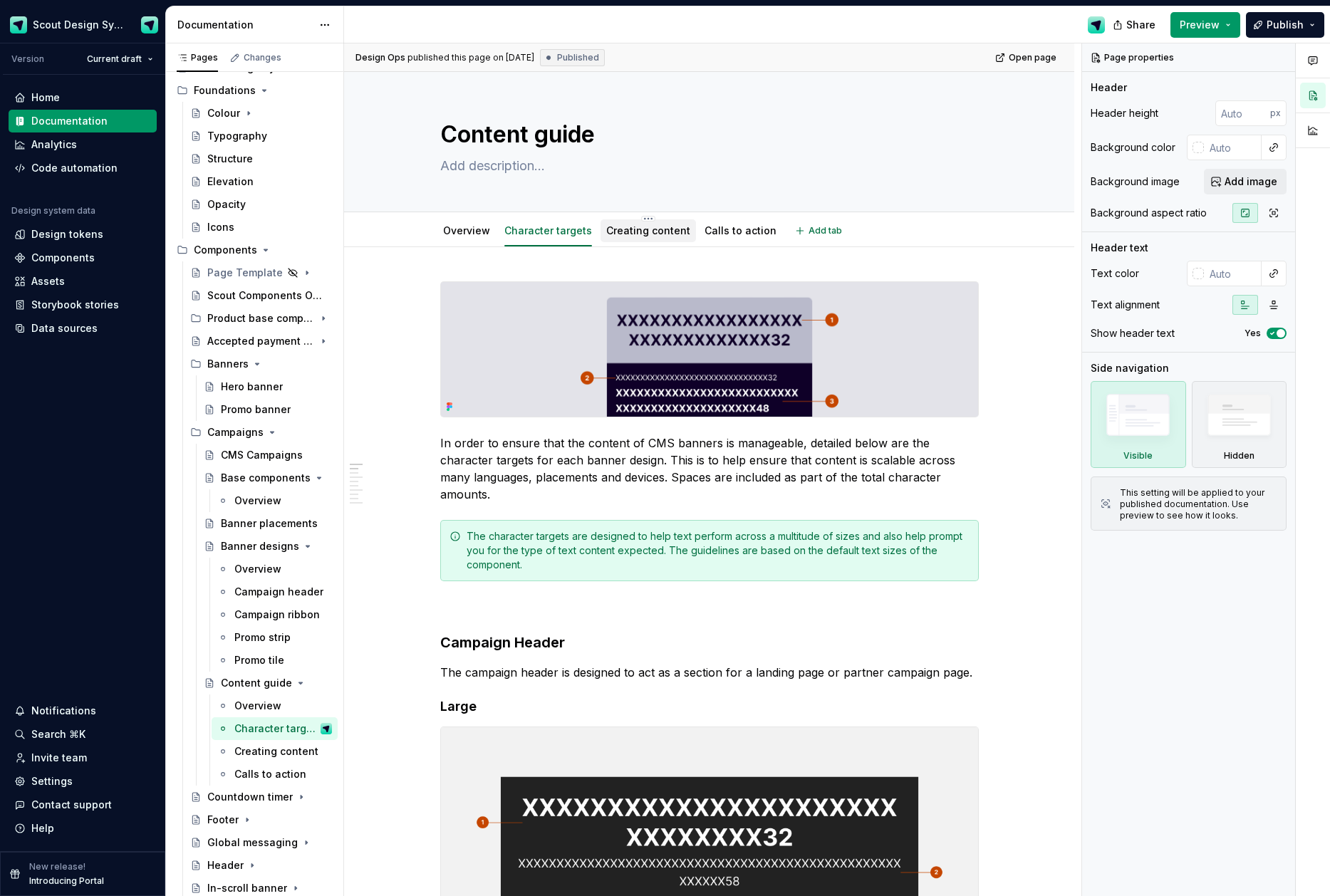
click at [638, 235] on link "Creating content" at bounding box center [649, 231] width 84 height 12
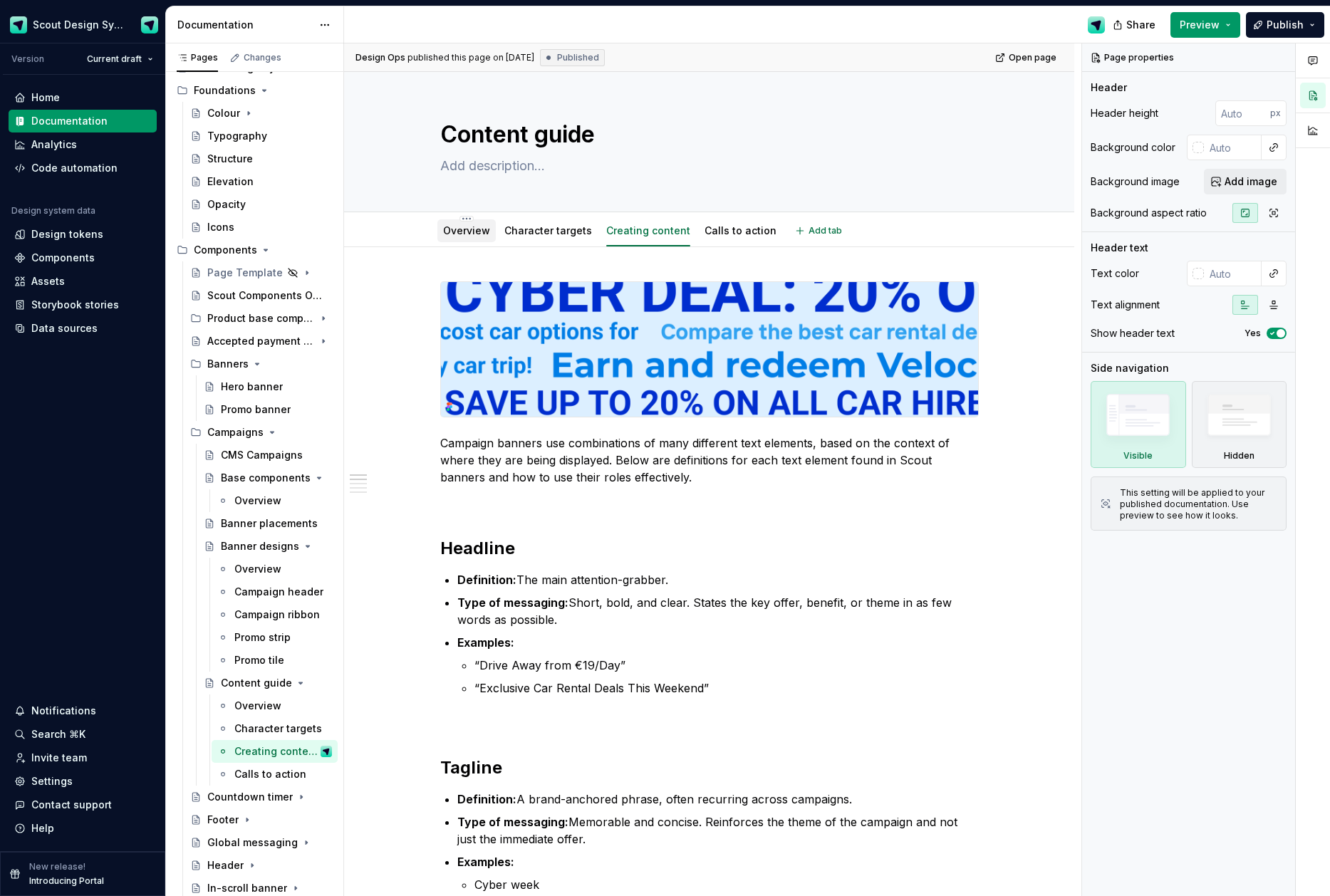
click at [448, 232] on link "Overview" at bounding box center [466, 231] width 47 height 12
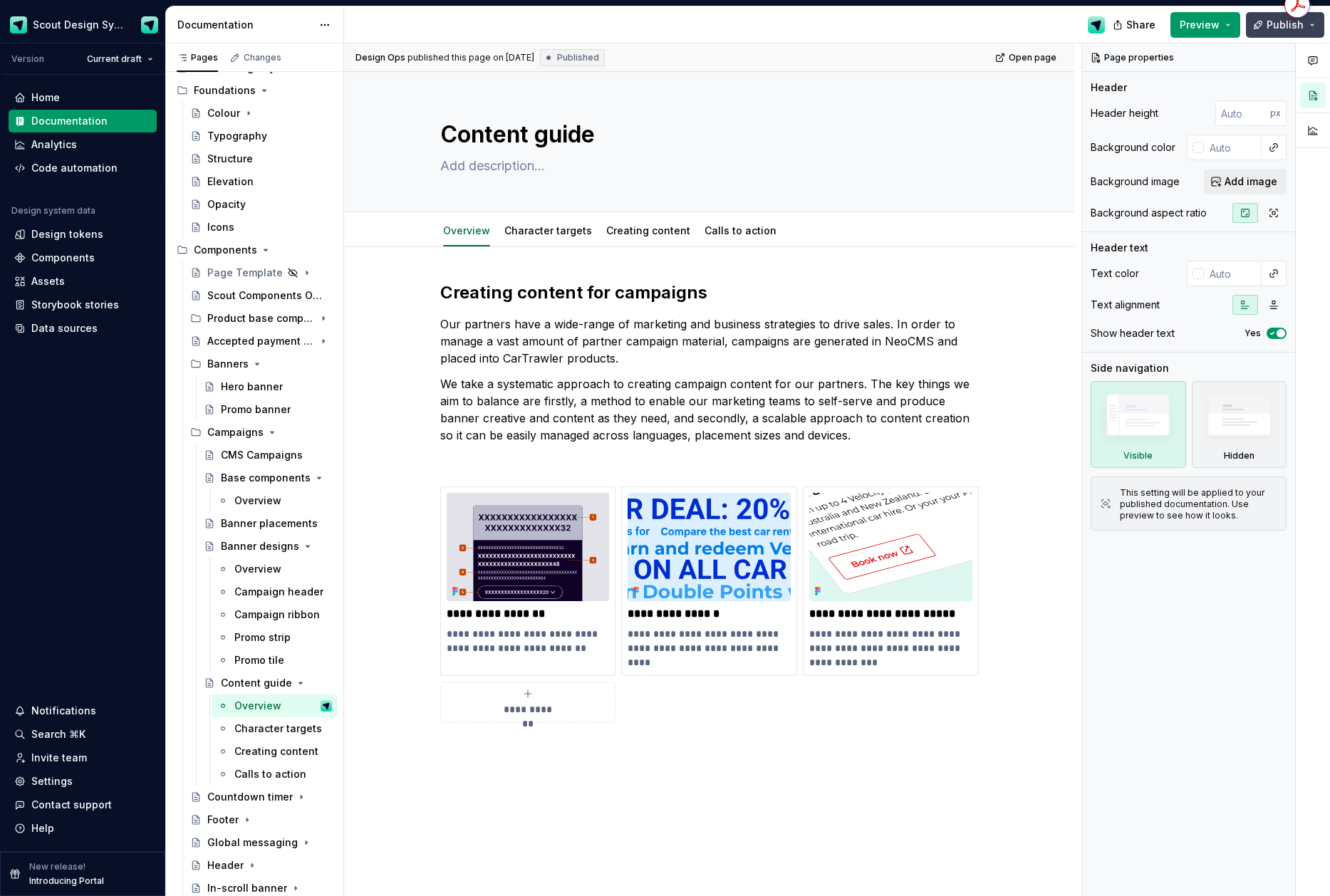
click at [1279, 34] on button "Publish" at bounding box center [1285, 25] width 78 height 25
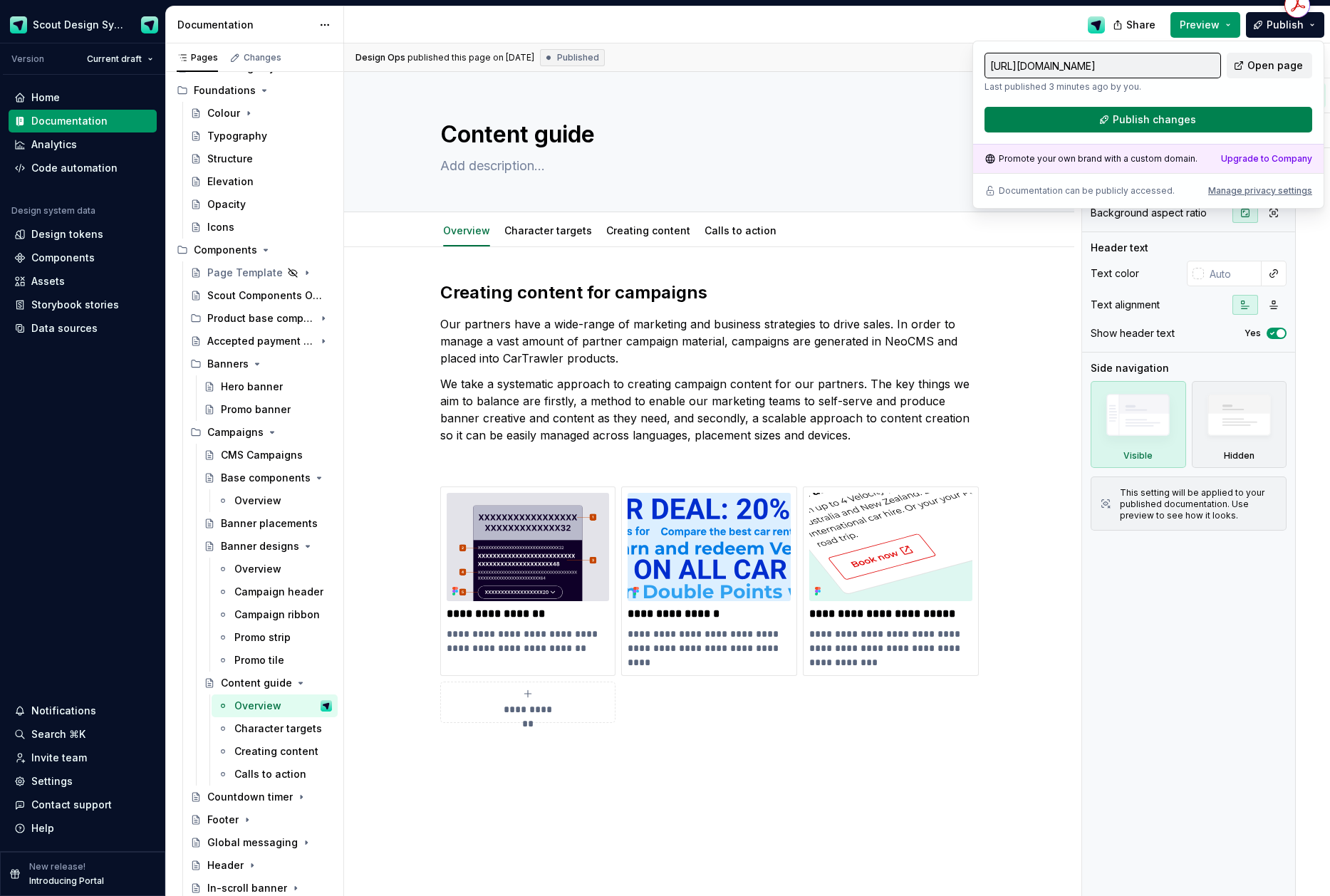
click at [1206, 124] on button "Publish changes" at bounding box center [1148, 119] width 327 height 25
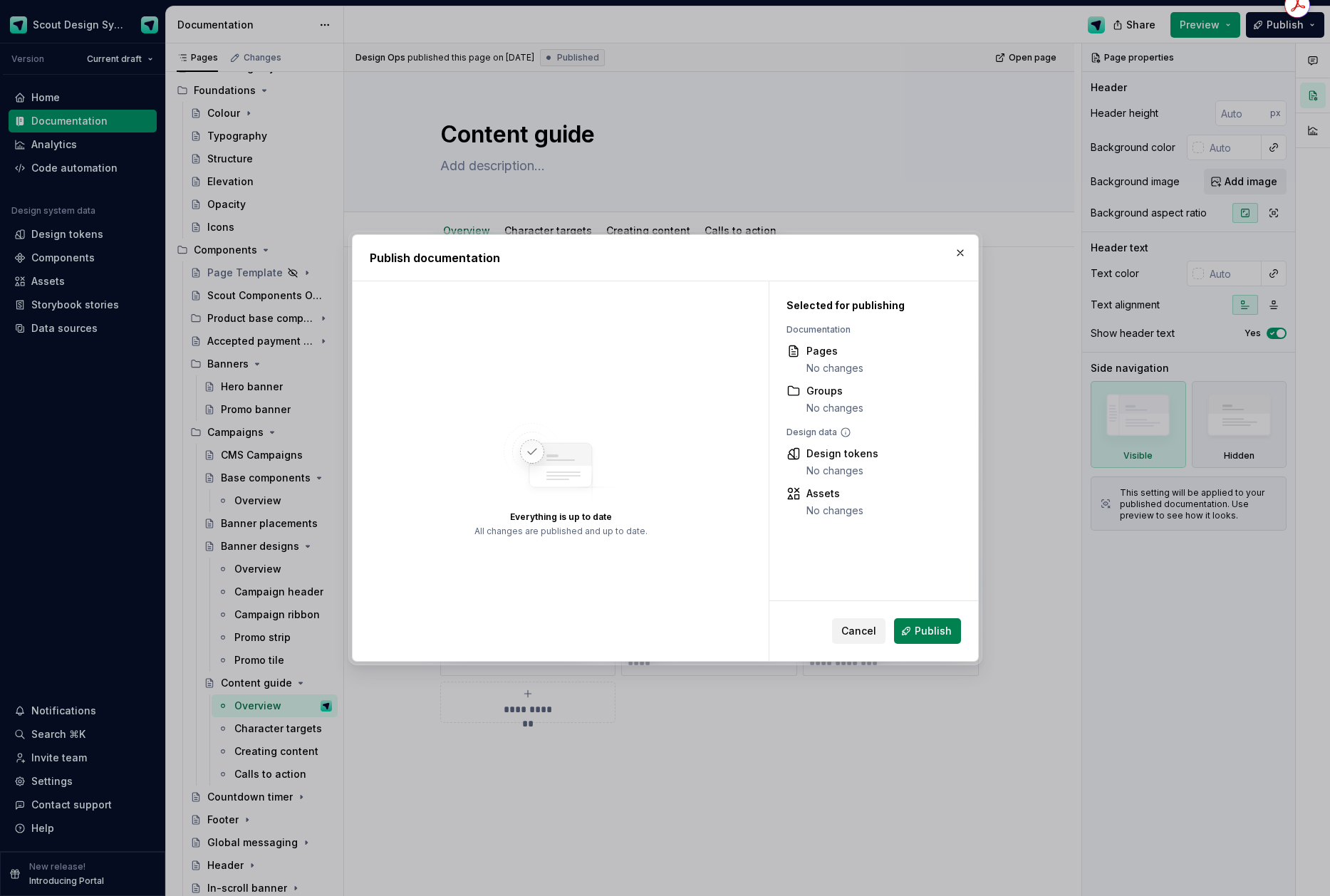
click at [925, 634] on span "Publish" at bounding box center [933, 631] width 37 height 15
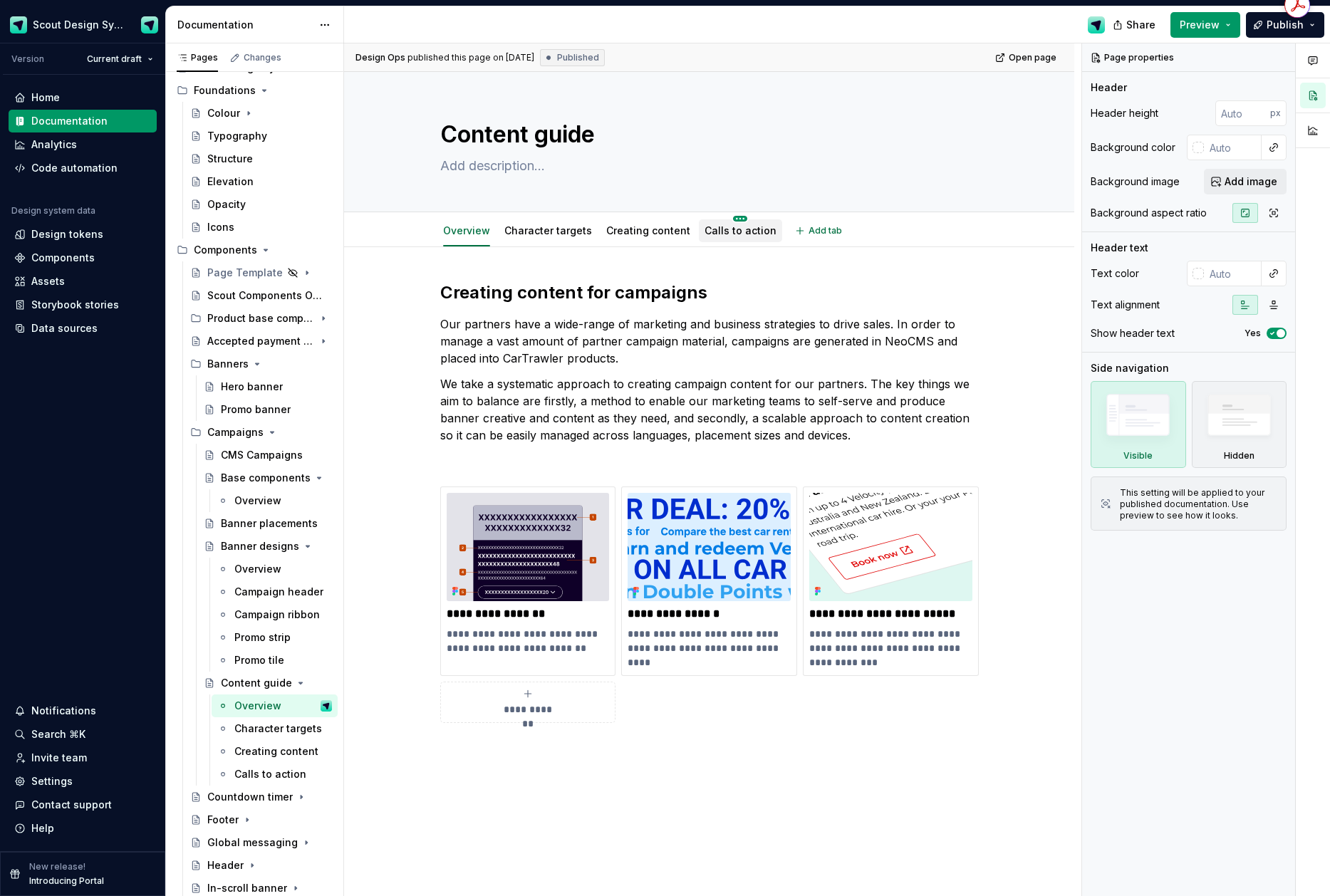
click at [729, 221] on html "Scout Design System Version Current draft Home Documentation Analytics Code aut…" at bounding box center [665, 448] width 1330 height 896
click at [683, 255] on html "Scout Design System Version Current draft Home Documentation Analytics Code aut…" at bounding box center [665, 448] width 1330 height 896
click at [906, 640] on p "**********" at bounding box center [891, 648] width 163 height 43
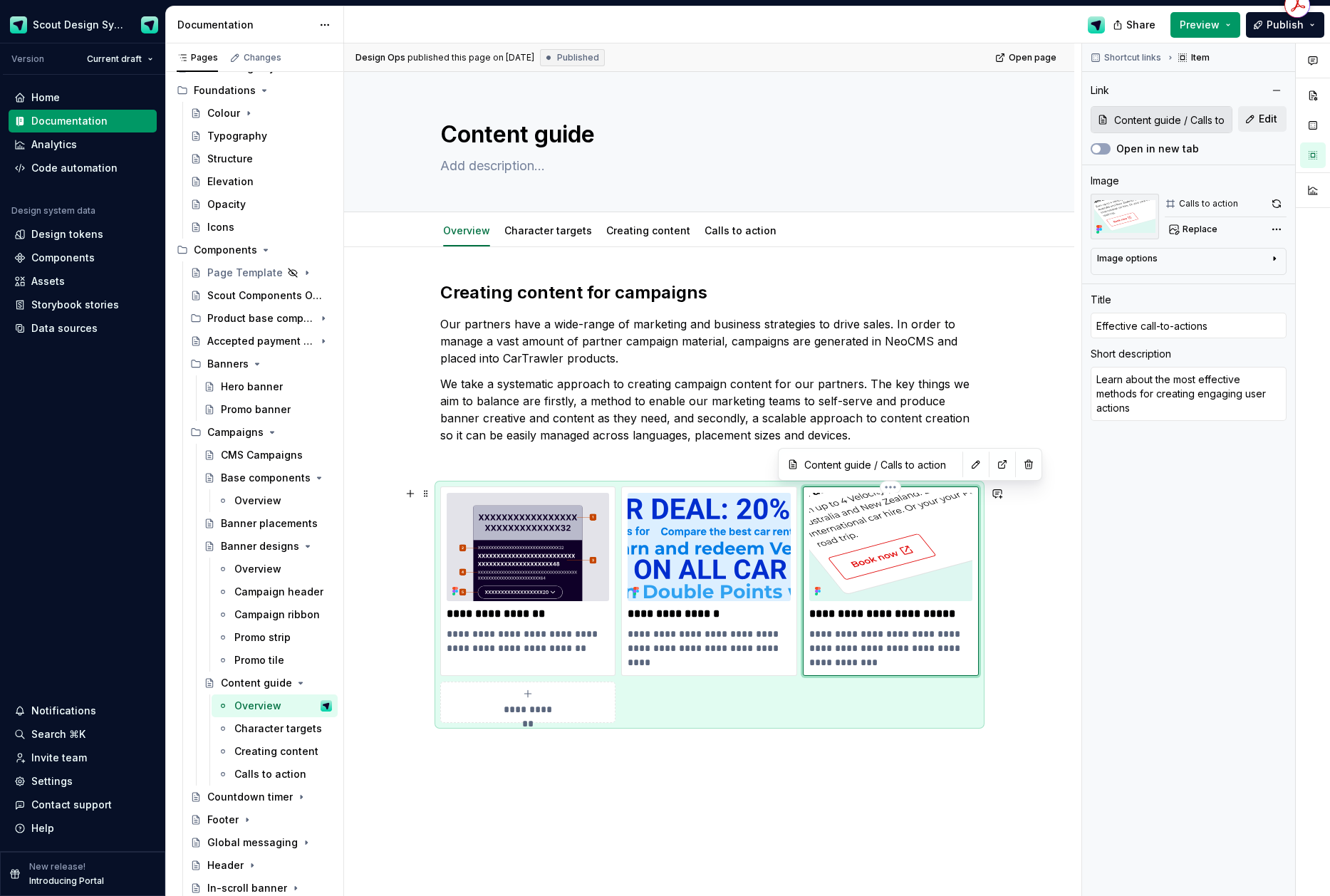
click at [870, 613] on p "**********" at bounding box center [891, 614] width 163 height 15
type textarea "*"
type input "Effective all-to-actions"
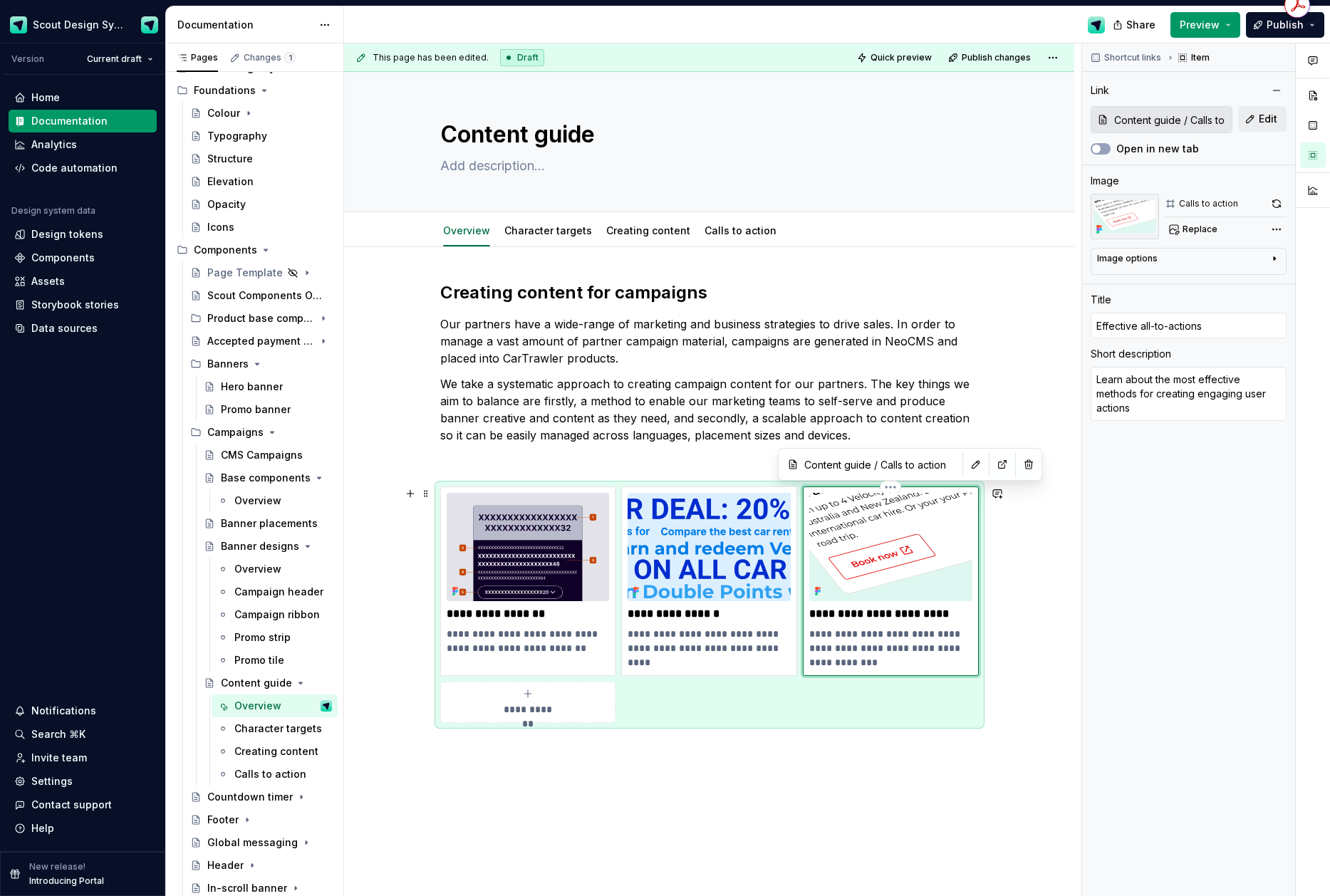
type textarea "*"
type input "Effectiveall-to-actions"
type textarea "*"
type input "Effectivall-to-actions"
type textarea "*"
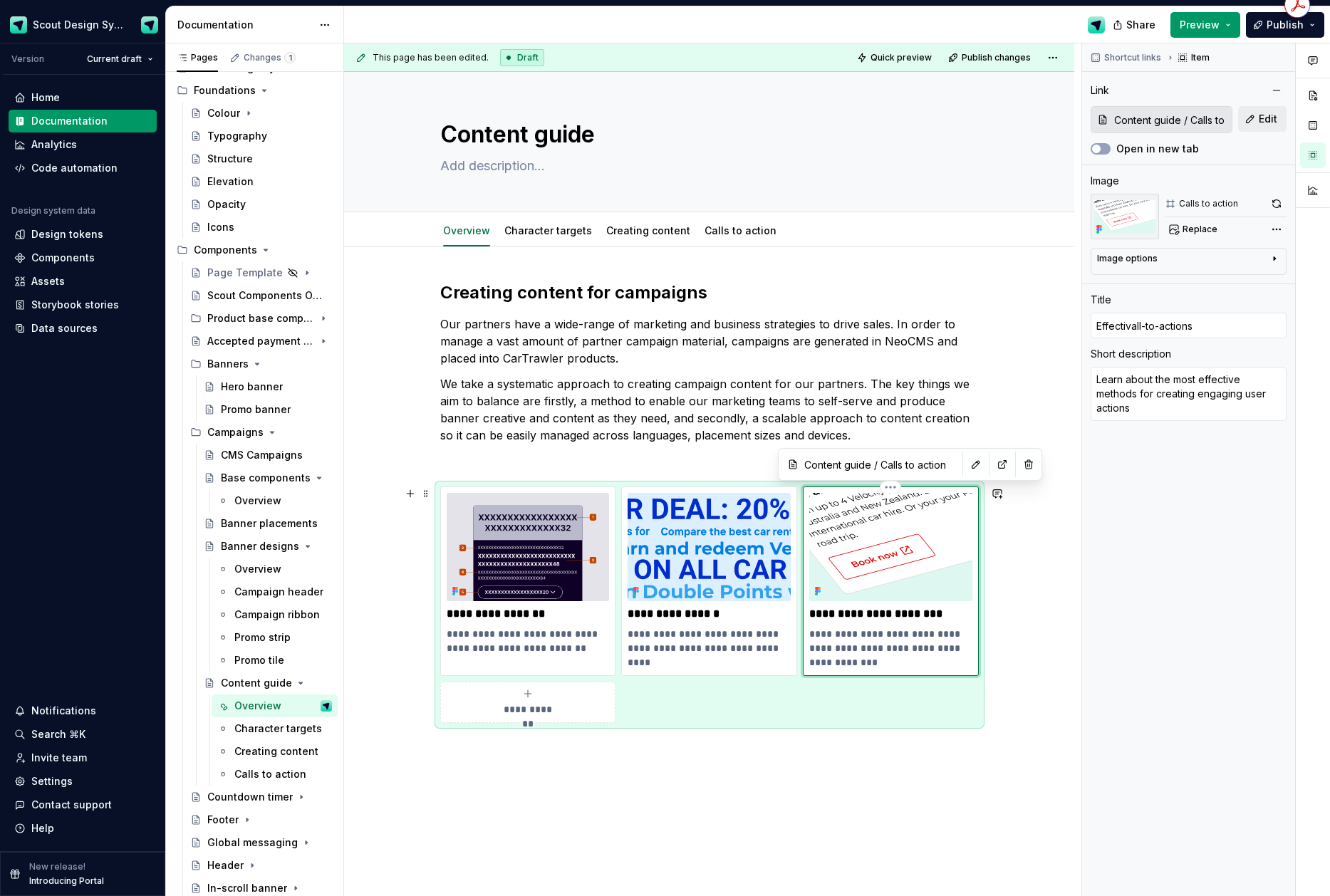
type input "Effectiall-to-actions"
type textarea "*"
type input "Effectall-to-actions"
type textarea "*"
type input "Effecall-to-actions"
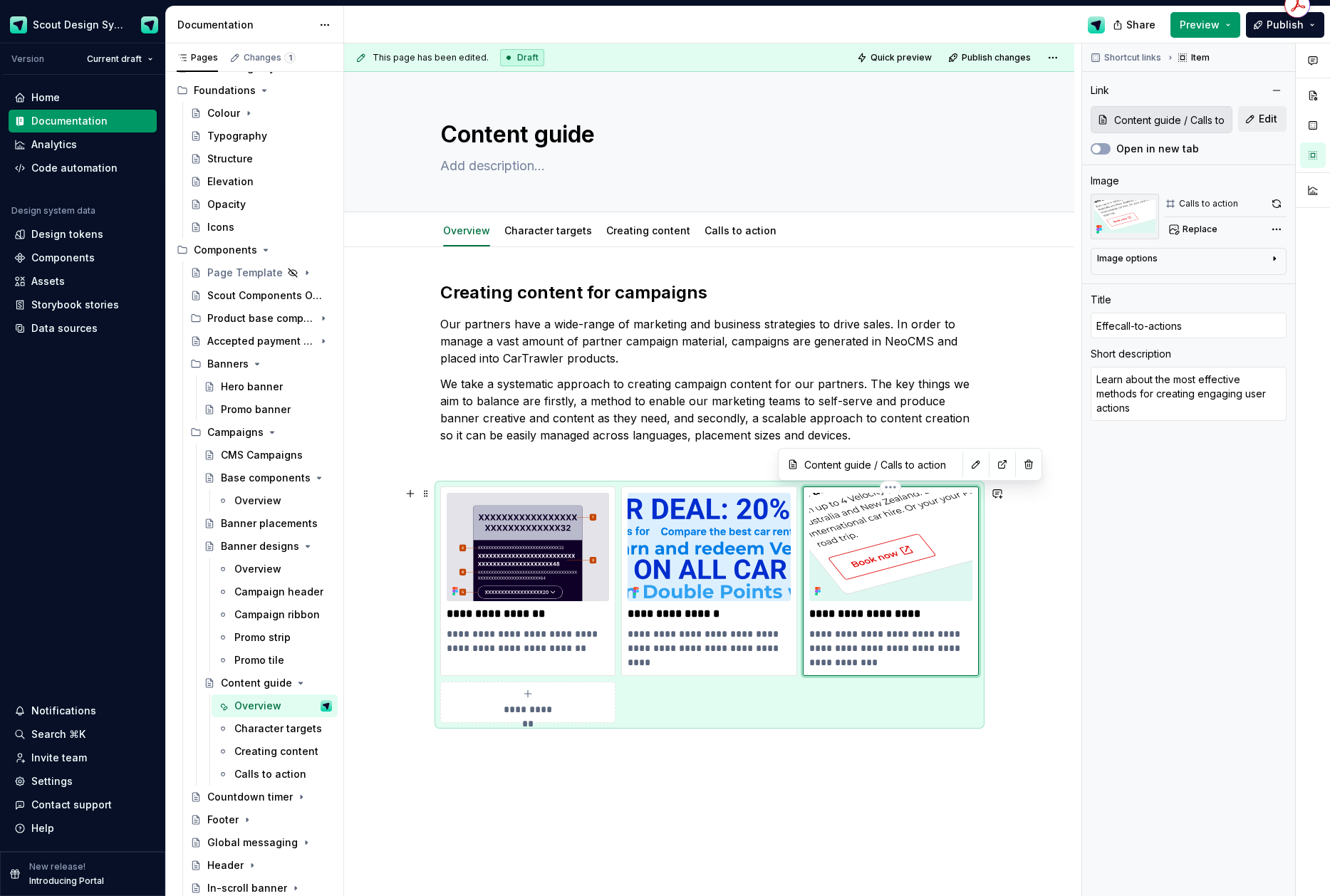
type textarea "*"
type input "Effeall-to-actions"
type textarea "*"
type input "Effall-to-actions"
type textarea "*"
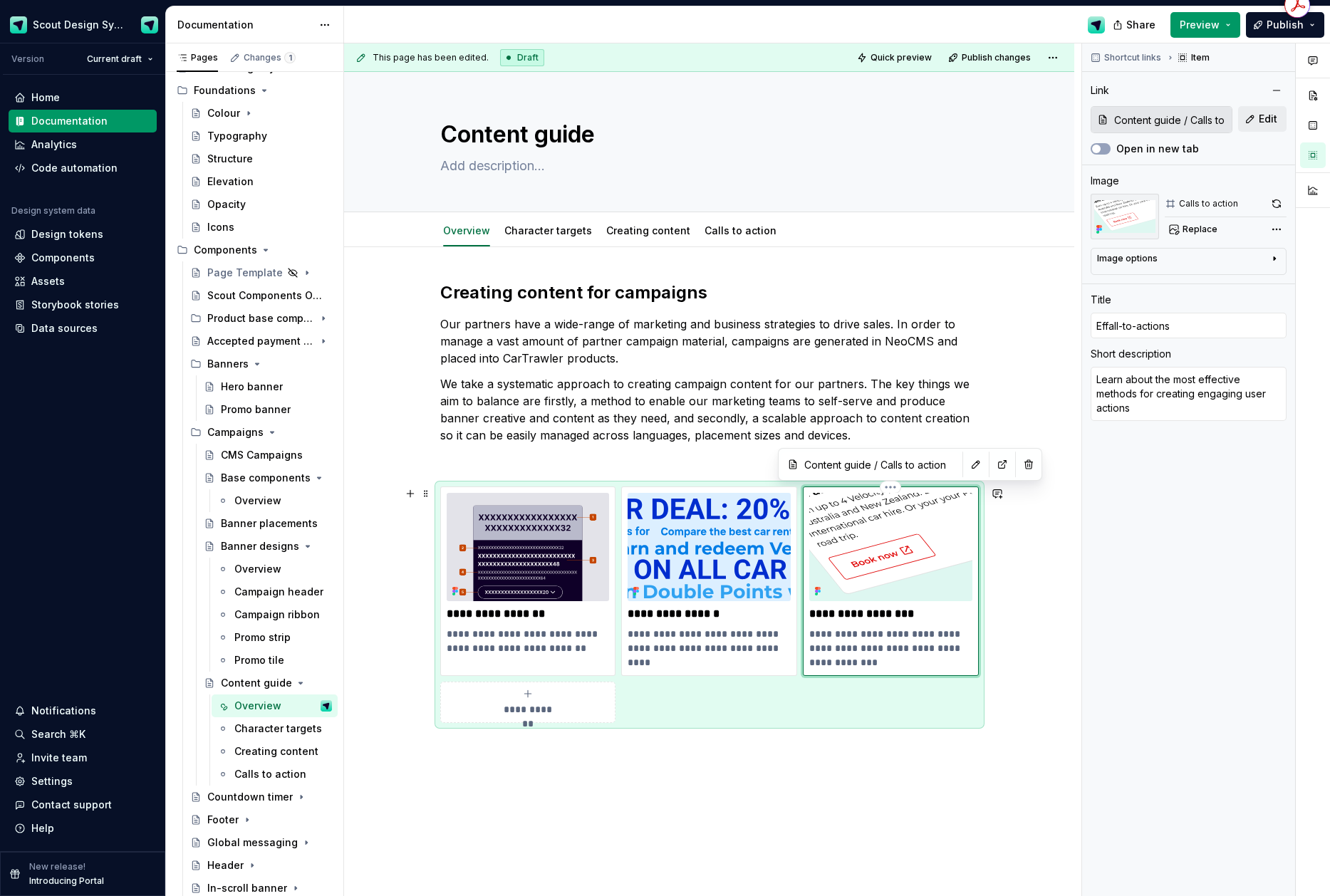
type input "Efall-to-actions"
type textarea "*"
type input "Eall-to-actions"
type textarea "*"
type input "all-to-actions"
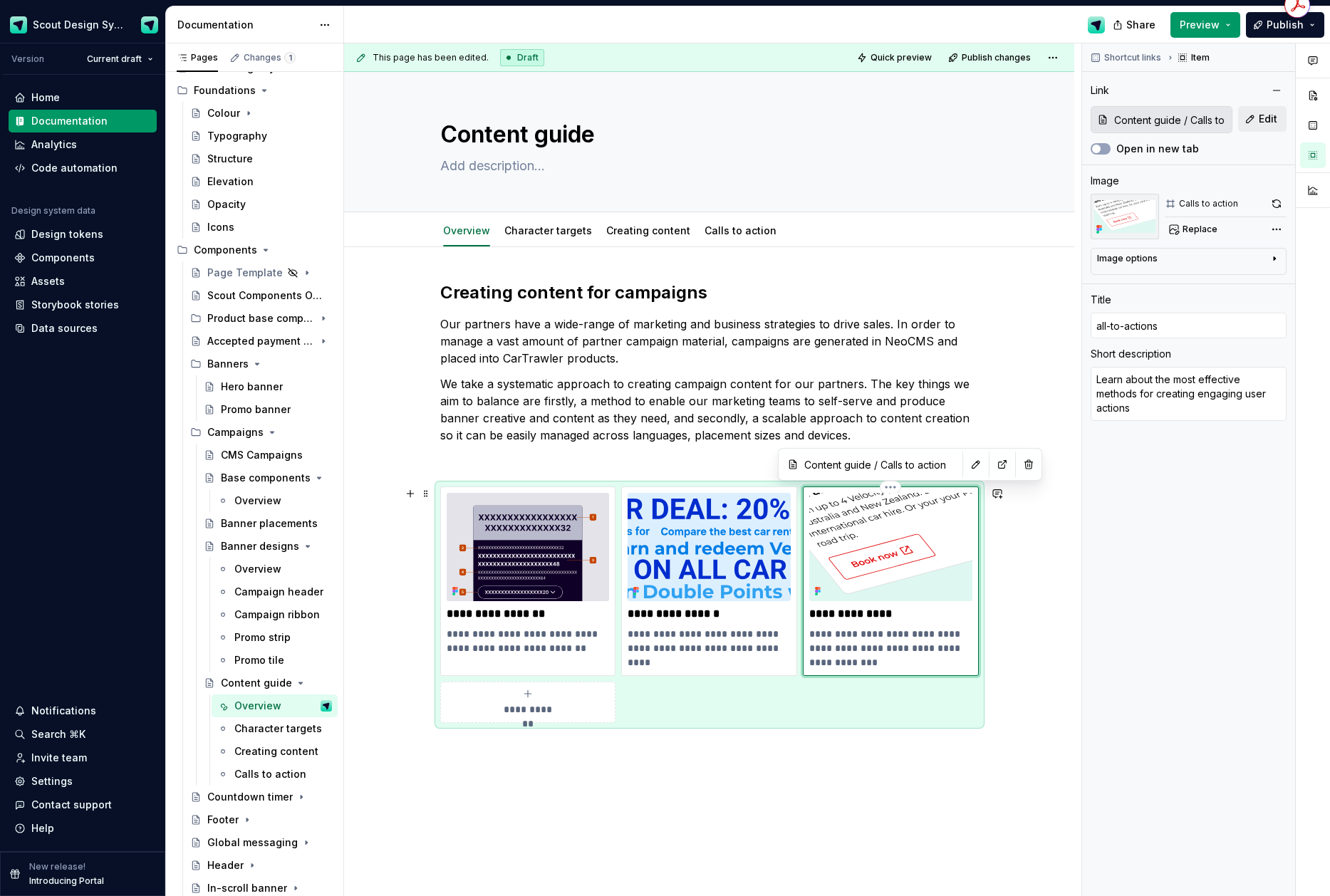
type textarea "*"
type input "Call-to-actions"
type textarea "*"
type input "Calls-to-actions"
click at [905, 617] on p "**********" at bounding box center [891, 614] width 163 height 15
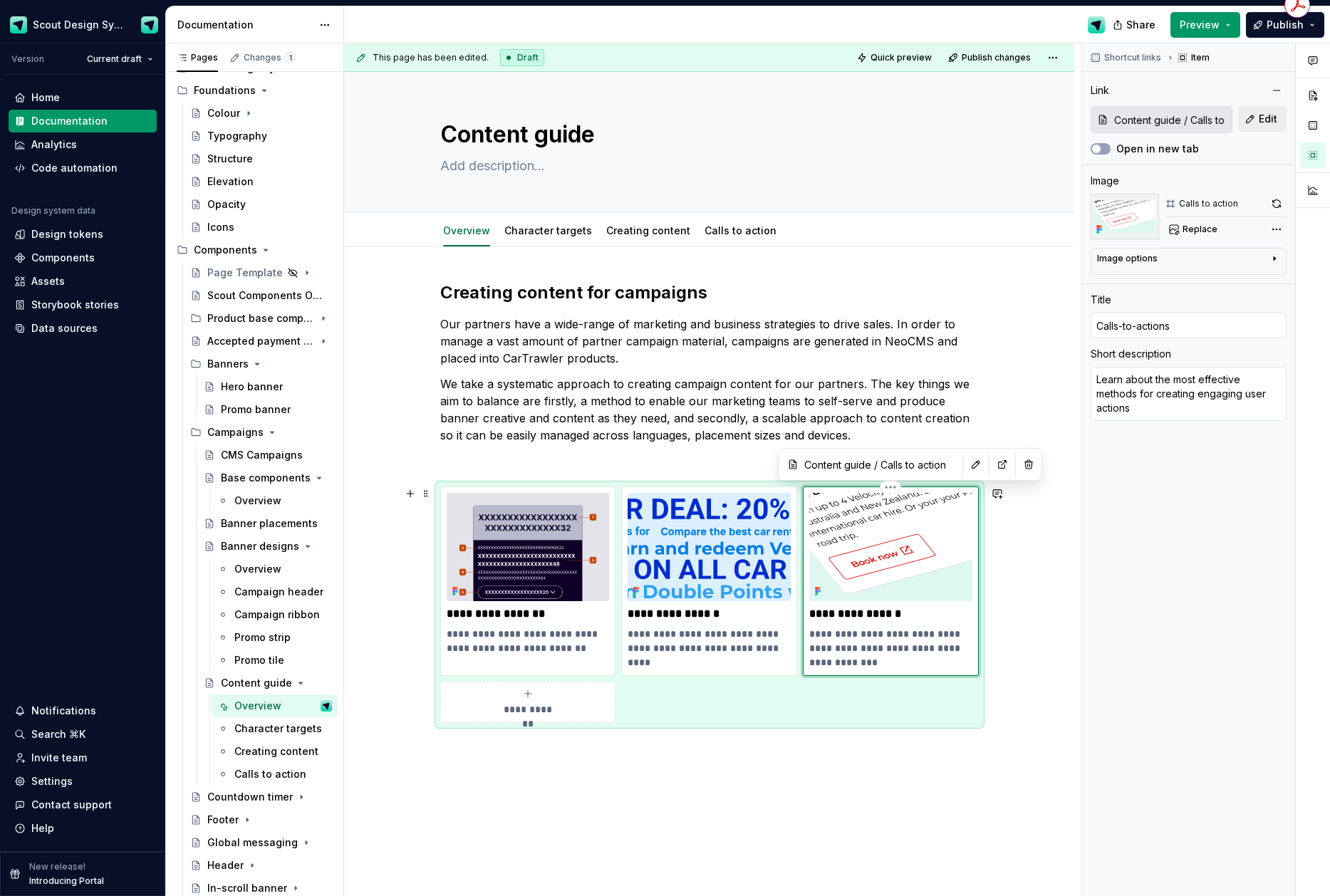
type textarea "*"
type input "Calls-to-action"
click at [1279, 34] on button "Publish" at bounding box center [1285, 25] width 78 height 25
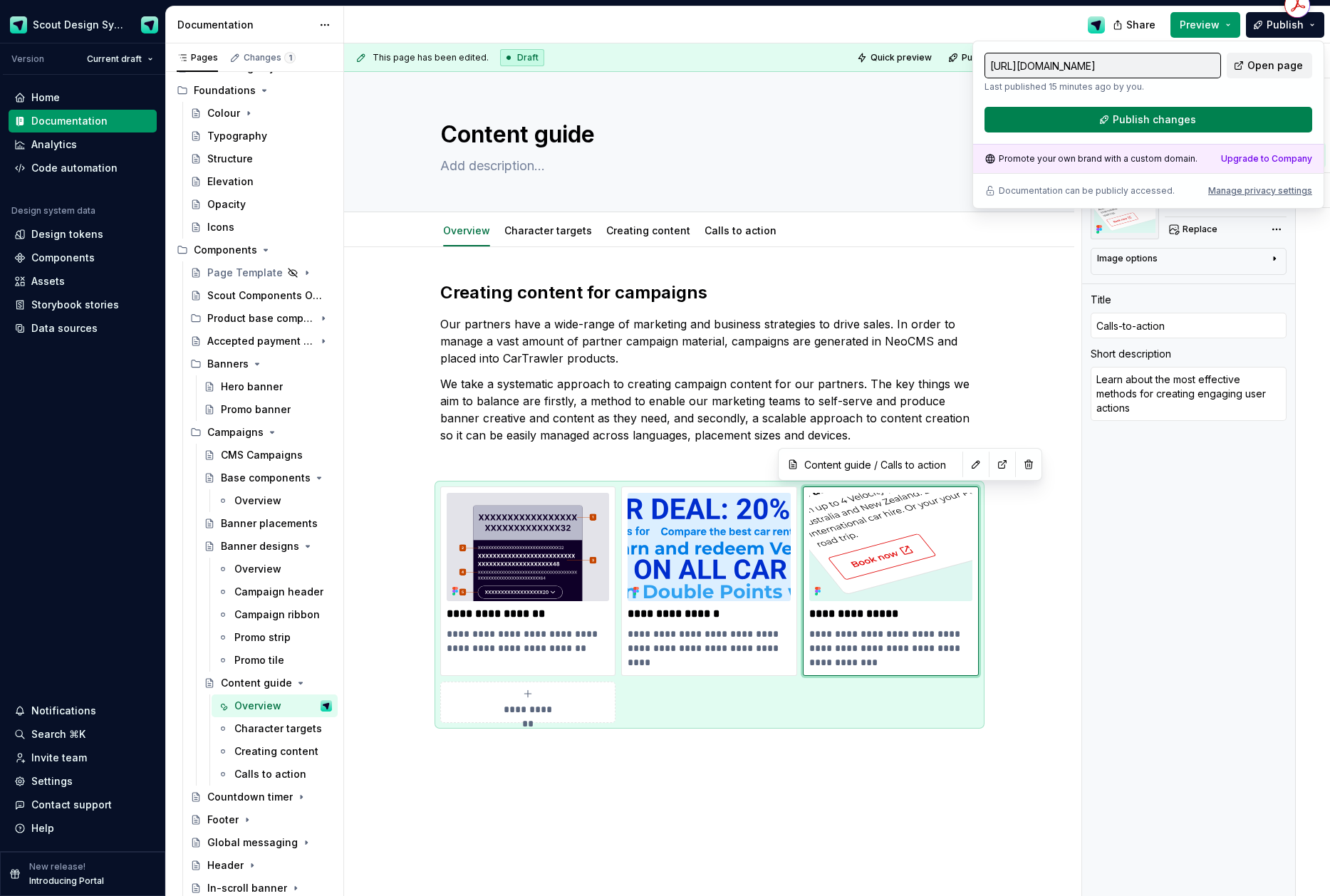
click at [1245, 111] on button "Publish changes" at bounding box center [1148, 119] width 327 height 25
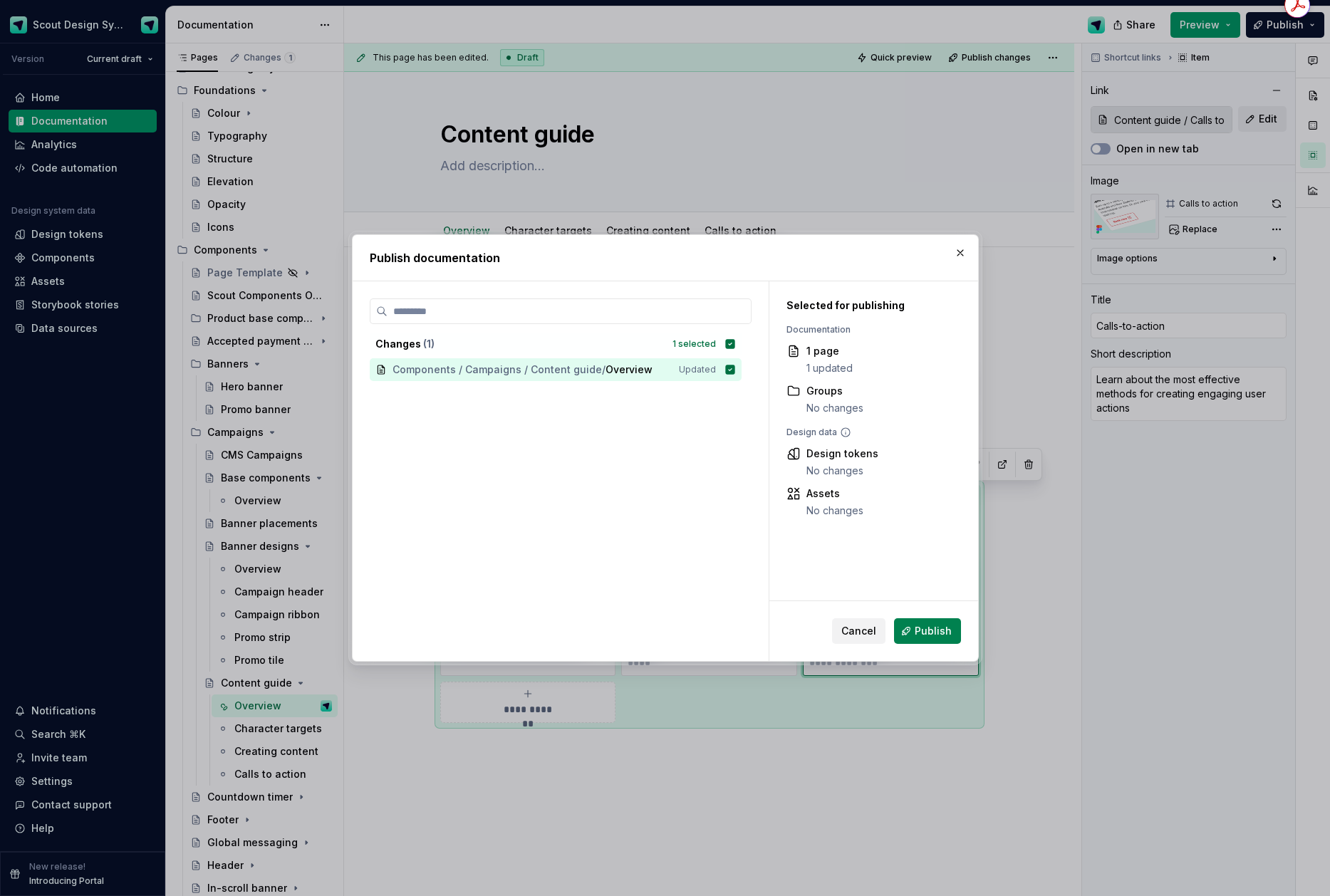
click at [926, 629] on span "Publish" at bounding box center [933, 631] width 37 height 15
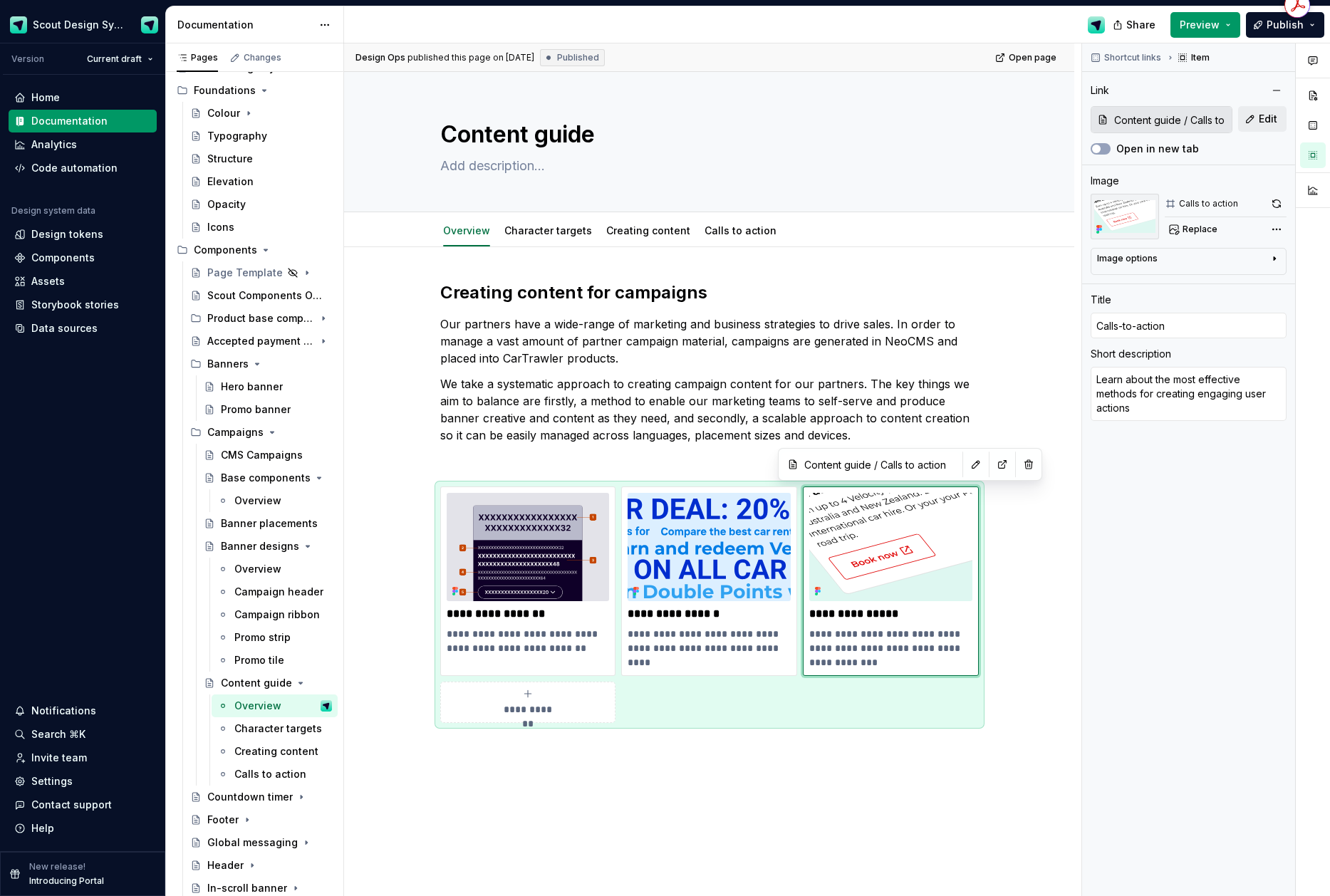
type textarea "*"
